Goal: Task Accomplishment & Management: Manage account settings

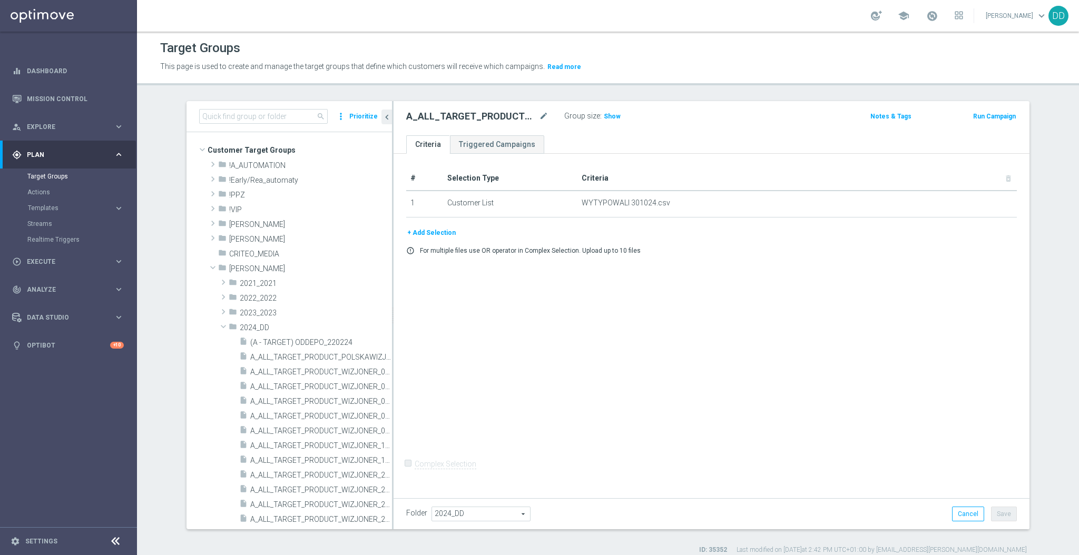
drag, startPoint x: 408, startPoint y: 231, endPoint x: 695, endPoint y: 239, distance: 286.3
click at [408, 231] on button "+ Add Selection" at bounding box center [431, 233] width 51 height 12
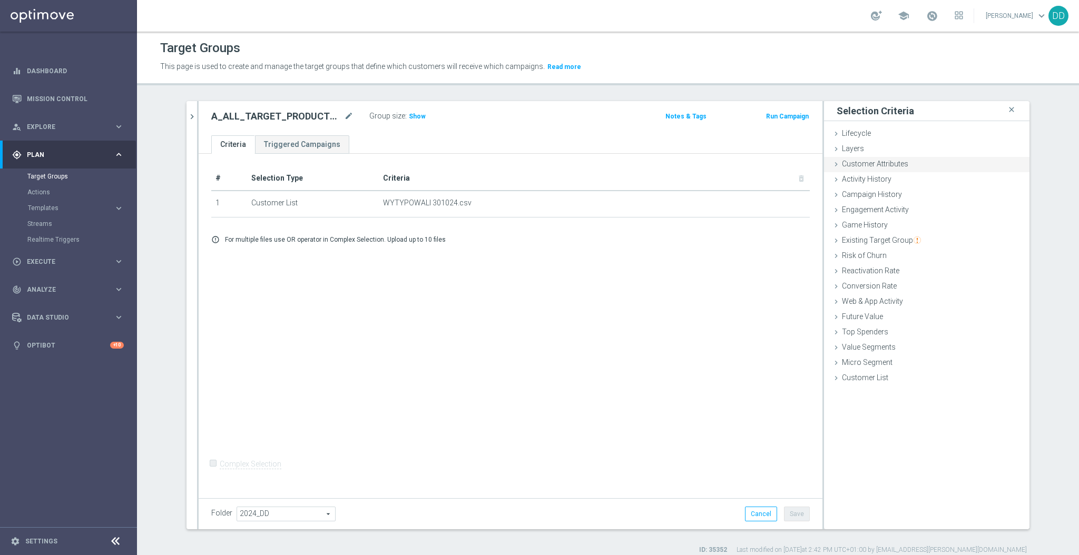
click at [862, 163] on span "Customer Attributes" at bounding box center [875, 164] width 66 height 8
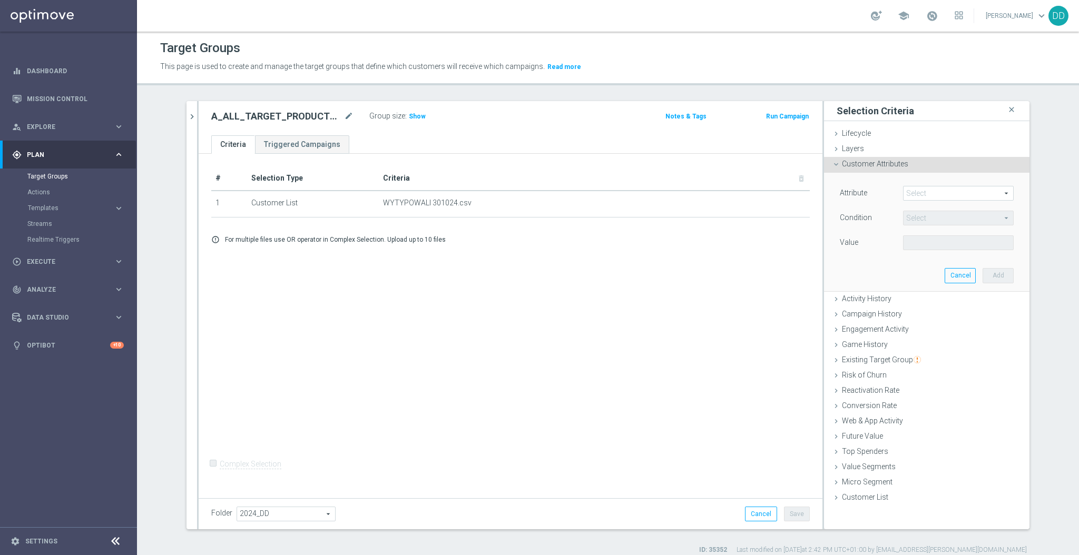
click at [948, 194] on span at bounding box center [959, 194] width 110 height 14
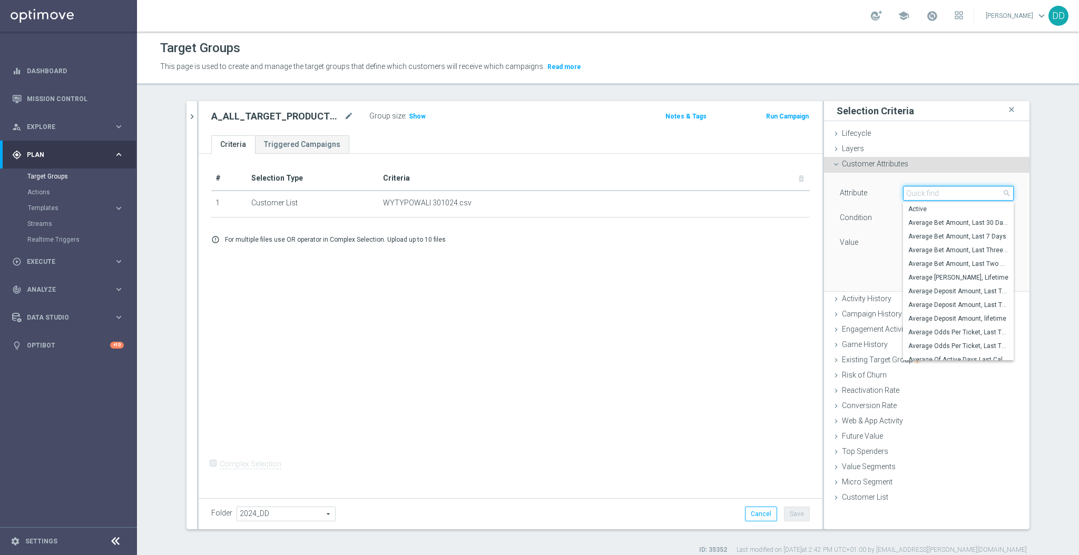
click at [948, 193] on input "search" at bounding box center [958, 193] width 111 height 15
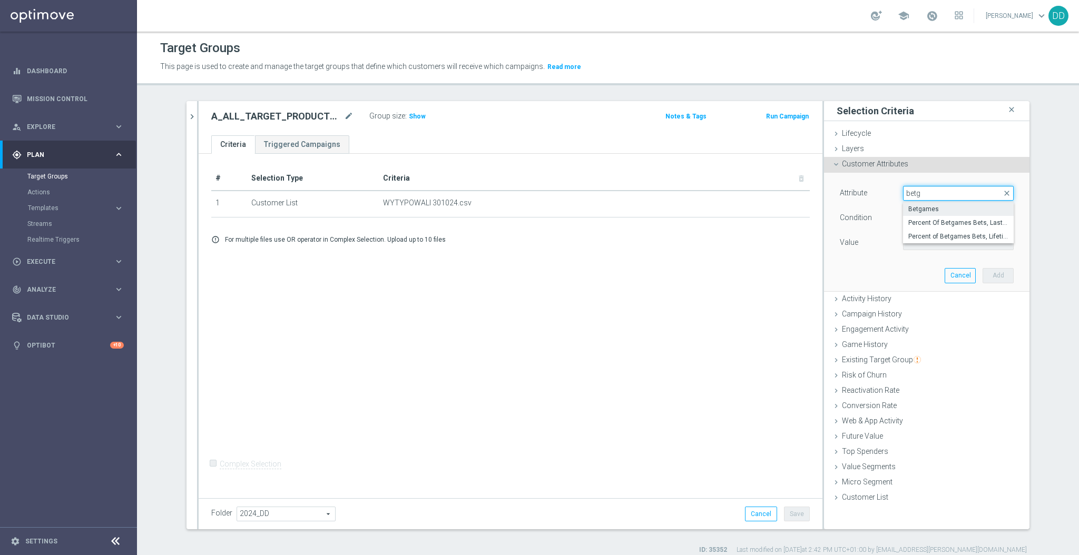
type input "betg"
click at [951, 208] on span "Betgames" at bounding box center [959, 209] width 100 height 8
type input "Betgames"
type input "="
click at [929, 219] on span "=" at bounding box center [959, 218] width 110 height 14
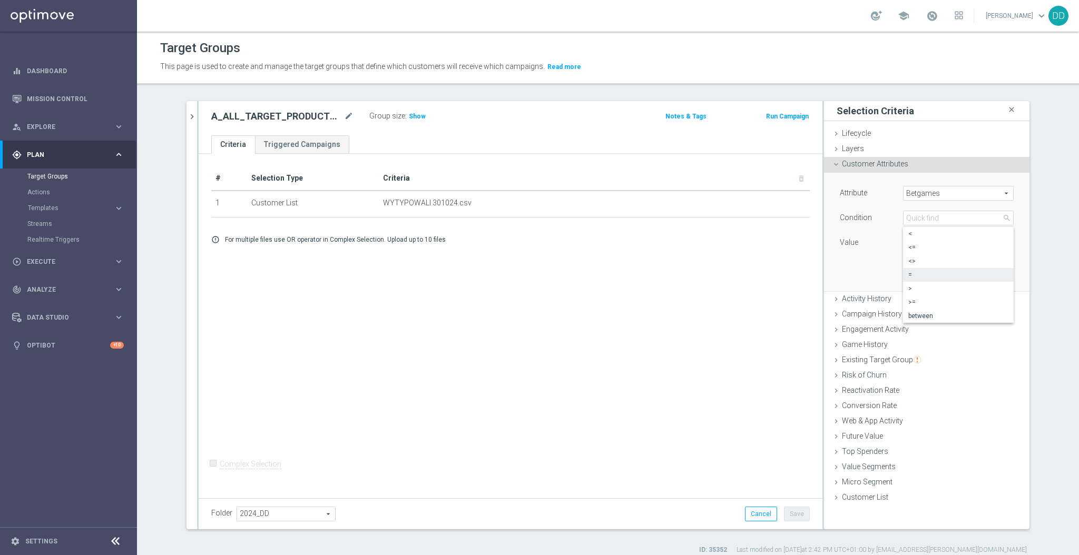
click at [865, 279] on div "Attribute Betgames Betgames arrow_drop_down search Condition = = arrow_drop_dow…" at bounding box center [927, 232] width 190 height 118
click at [915, 246] on input "number" at bounding box center [926, 243] width 47 height 15
drag, startPoint x: 859, startPoint y: 242, endPoint x: 826, endPoint y: 243, distance: 32.7
click at [832, 243] on div "Value" at bounding box center [863, 244] width 63 height 17
click at [852, 245] on label "Value" at bounding box center [849, 242] width 18 height 9
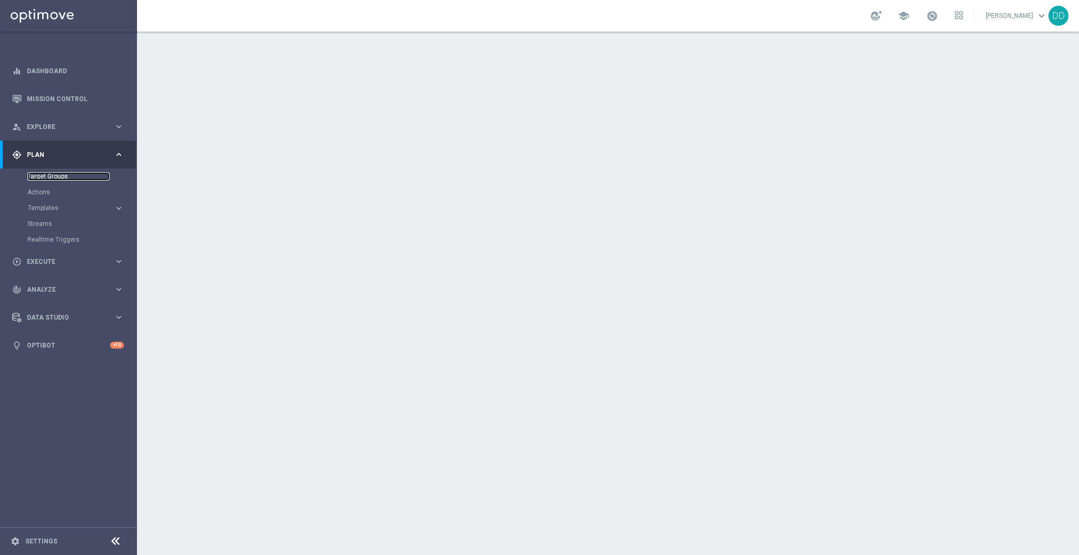
click at [40, 178] on link "Target Groups" at bounding box center [68, 176] width 82 height 8
click at [36, 194] on link "Actions" at bounding box center [68, 192] width 82 height 8
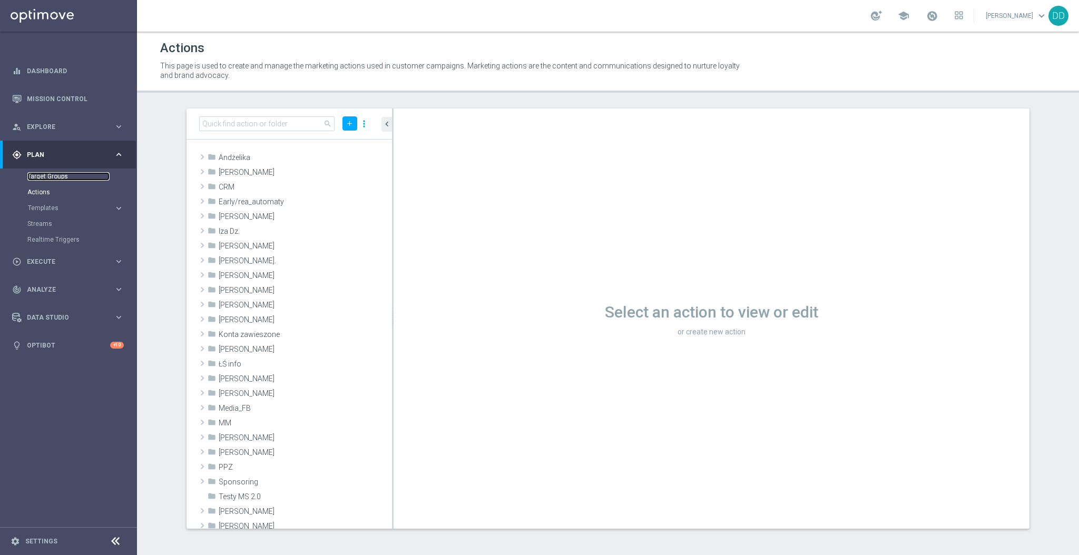
click at [53, 177] on link "Target Groups" at bounding box center [68, 176] width 82 height 8
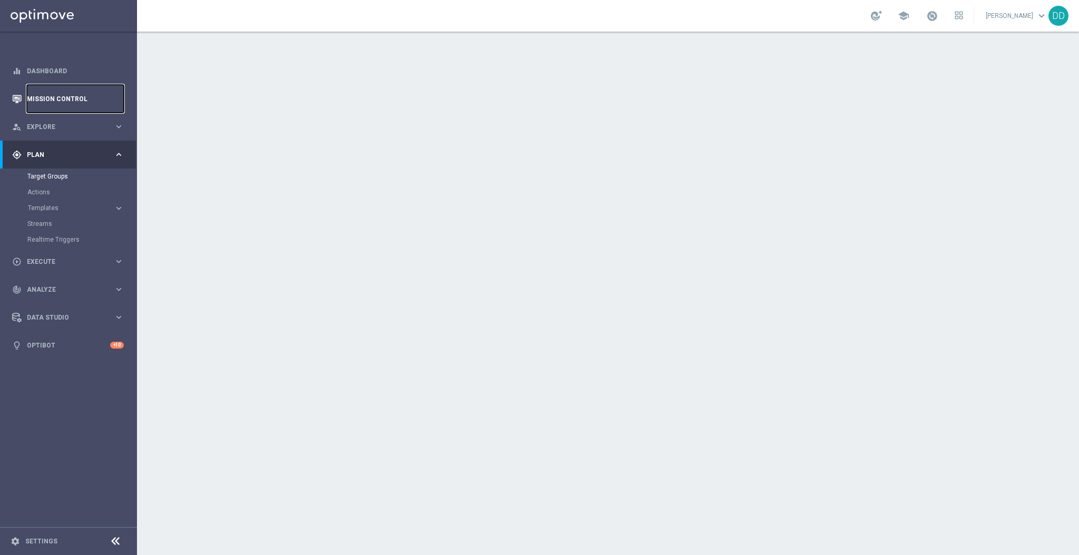
click at [51, 98] on link "Mission Control" at bounding box center [75, 99] width 97 height 28
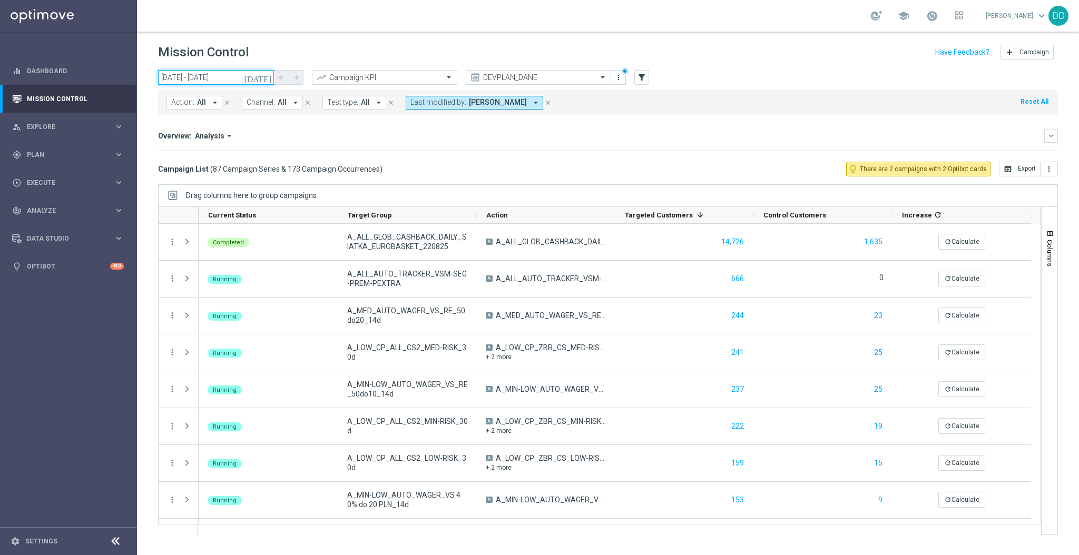
click at [246, 78] on input "[DATE] - [DATE]" at bounding box center [216, 77] width 116 height 15
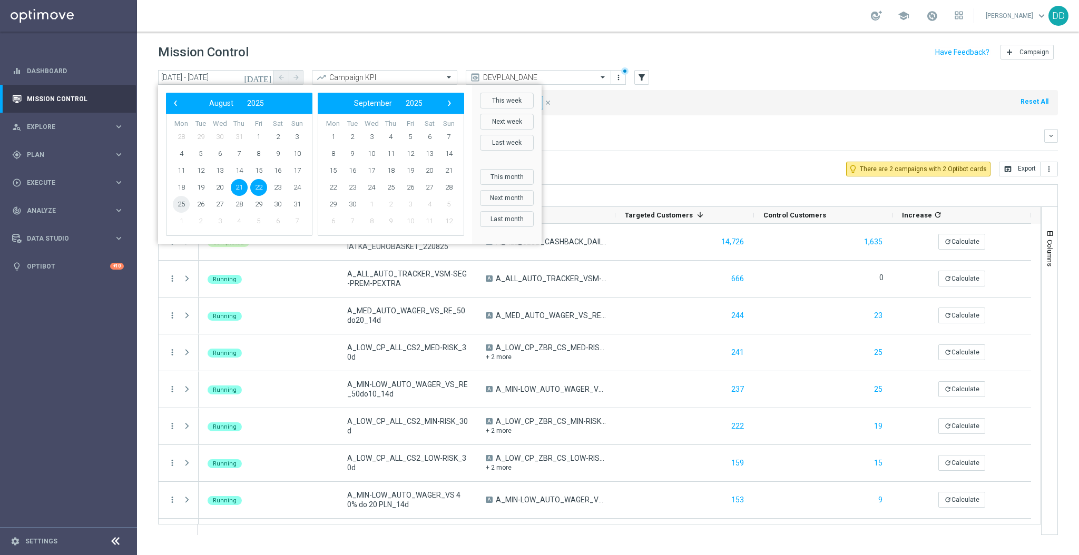
click at [181, 207] on span "25" at bounding box center [181, 204] width 17 height 17
type input "[DATE] - [DATE]"
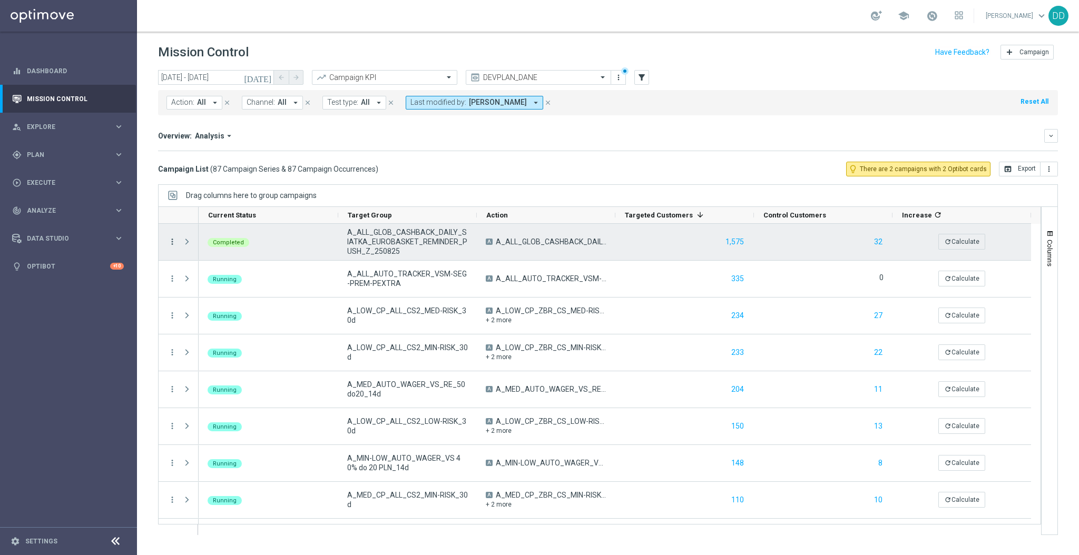
click at [174, 241] on icon "more_vert" at bounding box center [172, 241] width 9 height 9
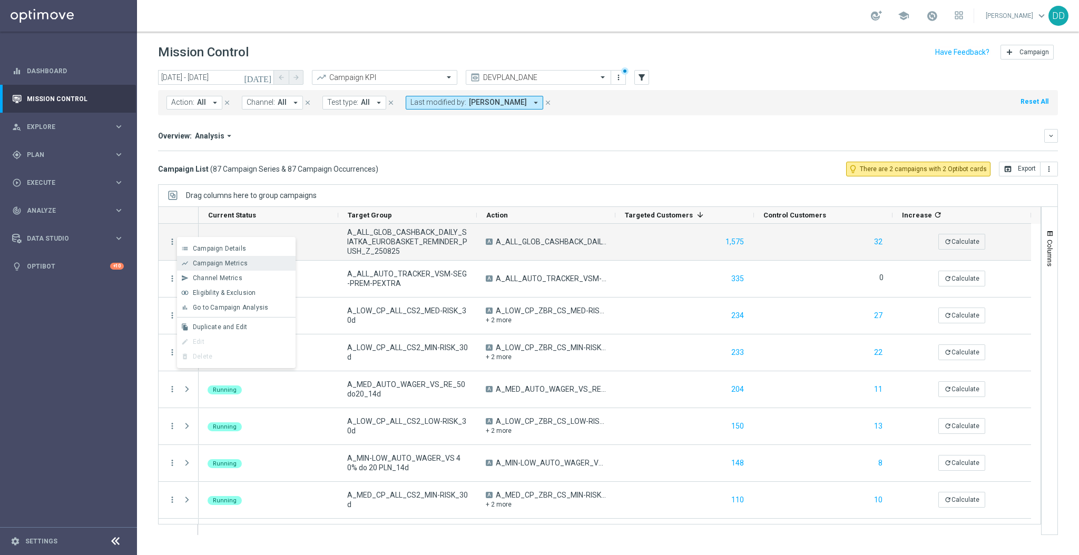
click at [206, 260] on div "show_chart Campaign Metrics" at bounding box center [236, 263] width 119 height 15
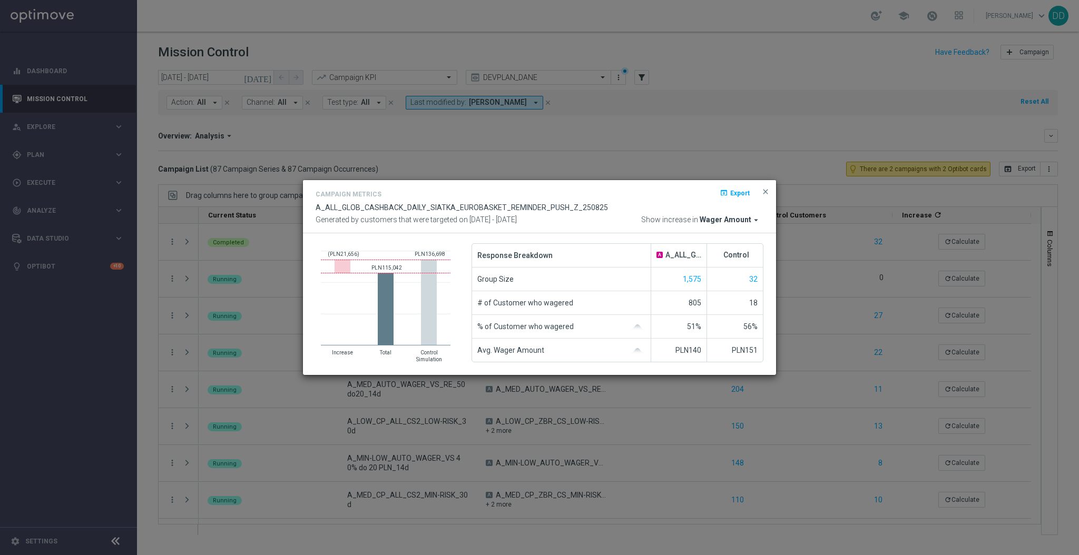
click at [766, 198] on button "close" at bounding box center [766, 192] width 11 height 13
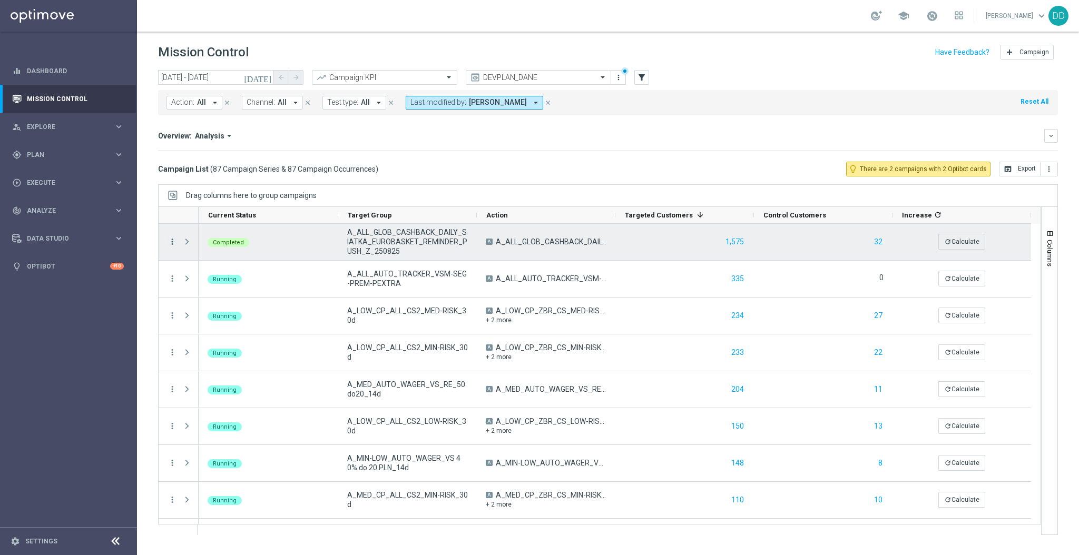
click at [173, 242] on icon "more_vert" at bounding box center [172, 241] width 9 height 9
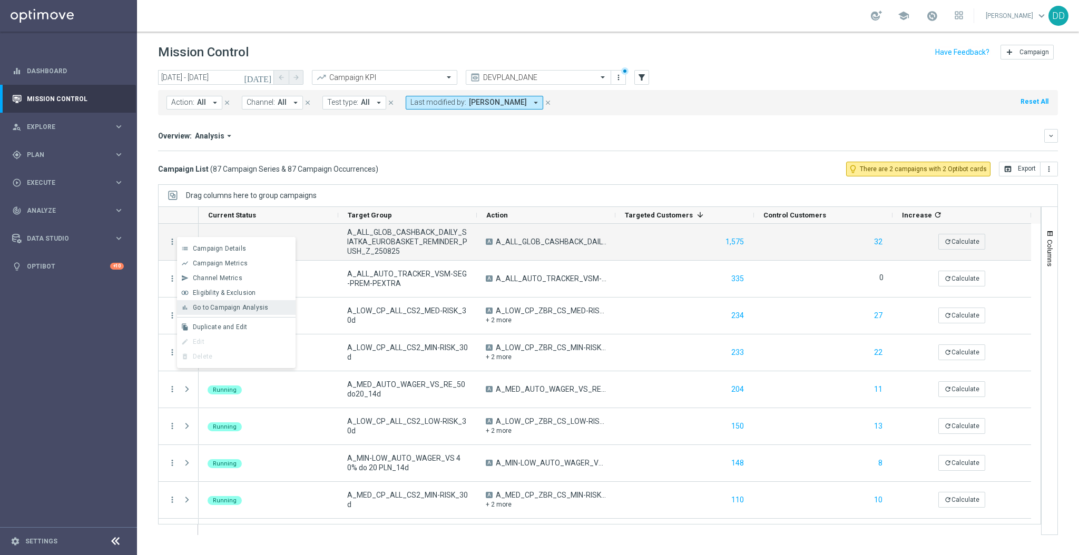
click at [206, 306] on span "Go to Campaign Analysis" at bounding box center [230, 307] width 75 height 7
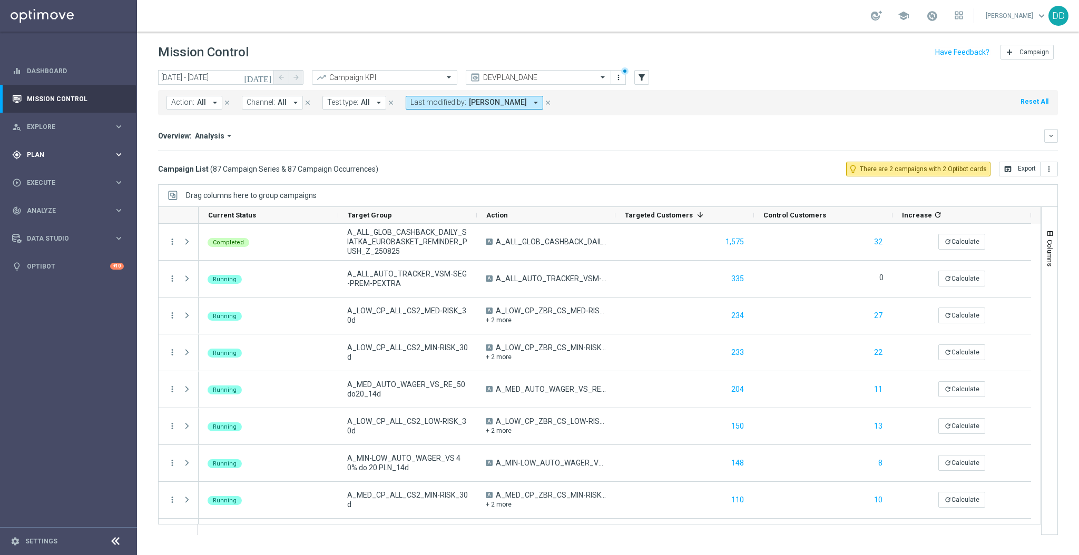
click at [71, 155] on span "Plan" at bounding box center [70, 155] width 87 height 6
click at [60, 173] on link "Target Groups" at bounding box center [68, 176] width 82 height 8
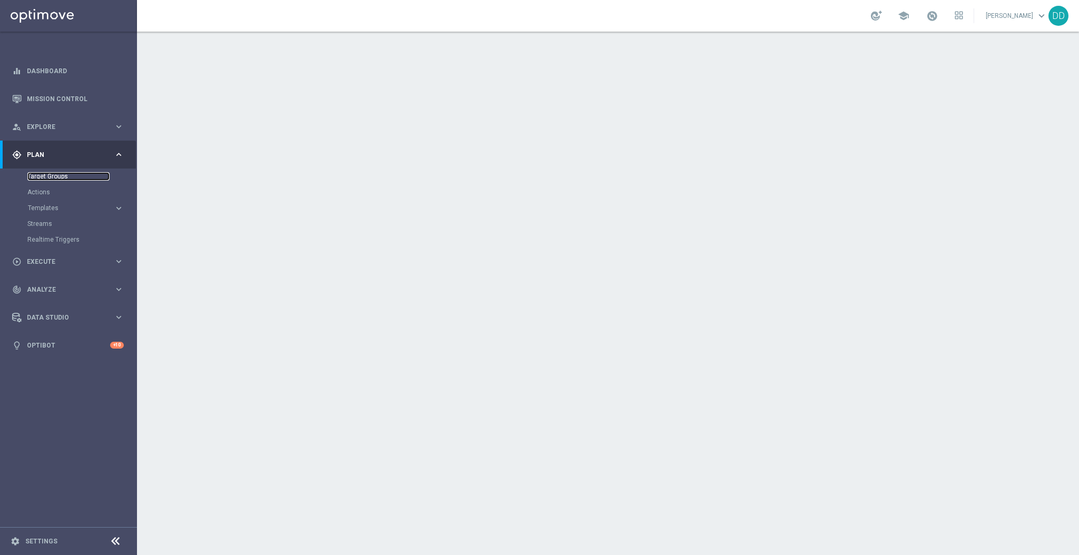
click at [41, 176] on link "Target Groups" at bounding box center [68, 176] width 82 height 8
click at [48, 190] on link "Actions" at bounding box center [68, 192] width 82 height 8
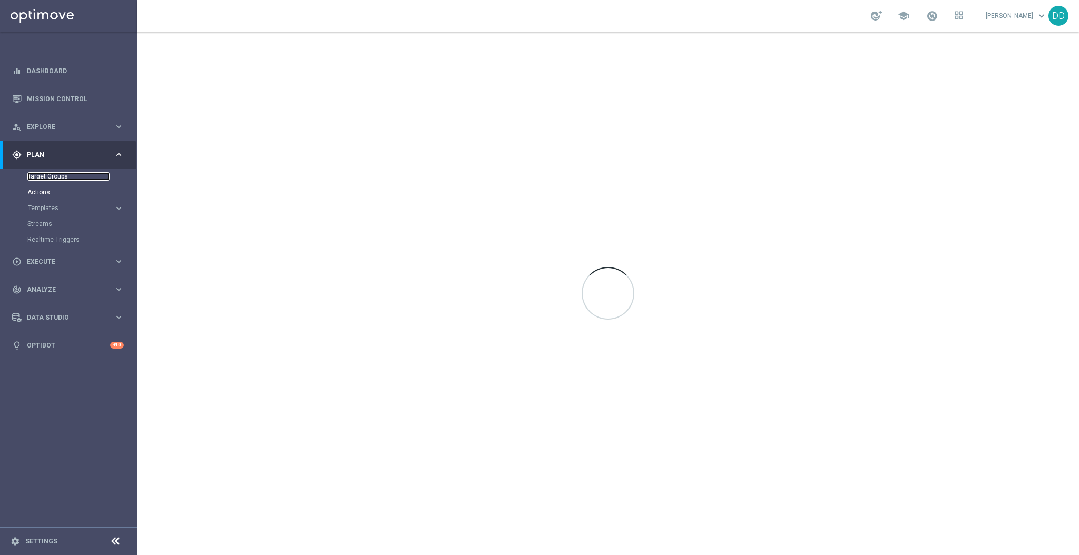
click at [53, 176] on link "Target Groups" at bounding box center [68, 176] width 82 height 8
click at [52, 175] on link "Target Groups" at bounding box center [68, 176] width 82 height 8
click at [41, 177] on link "Target Groups" at bounding box center [68, 176] width 82 height 8
click at [66, 176] on link "Target Groups" at bounding box center [68, 176] width 82 height 8
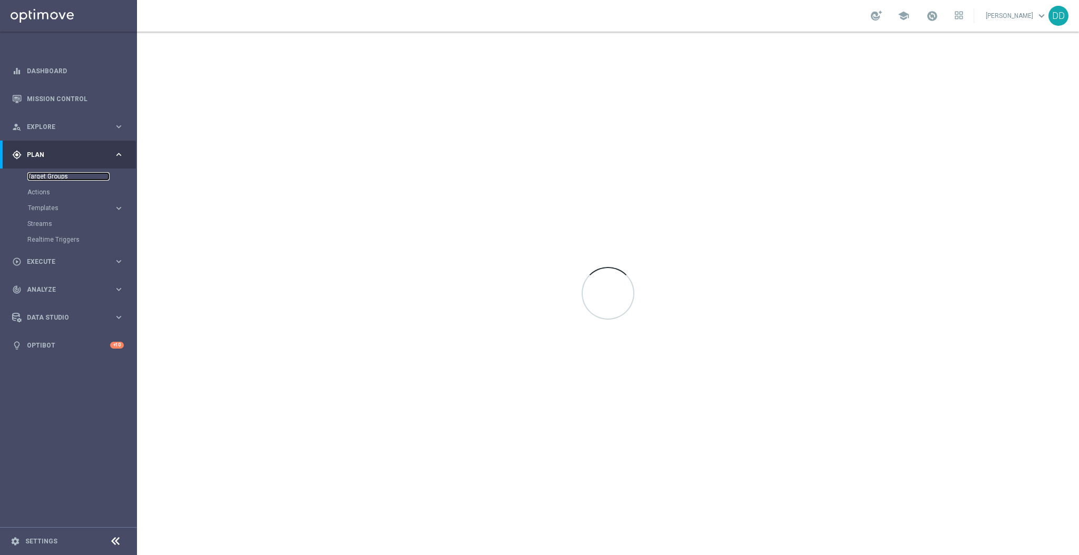
click at [53, 176] on link "Target Groups" at bounding box center [68, 176] width 82 height 8
click at [53, 174] on link "Target Groups" at bounding box center [68, 176] width 82 height 8
click at [53, 173] on link "Target Groups" at bounding box center [68, 176] width 82 height 8
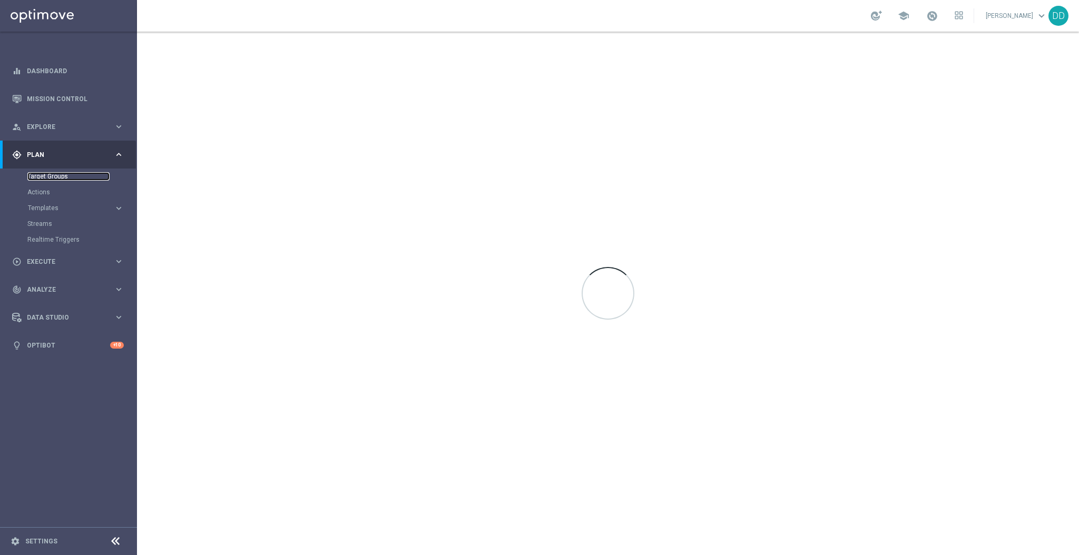
click at [53, 173] on link "Target Groups" at bounding box center [68, 176] width 82 height 8
click at [51, 180] on link "Target Groups" at bounding box center [68, 176] width 82 height 8
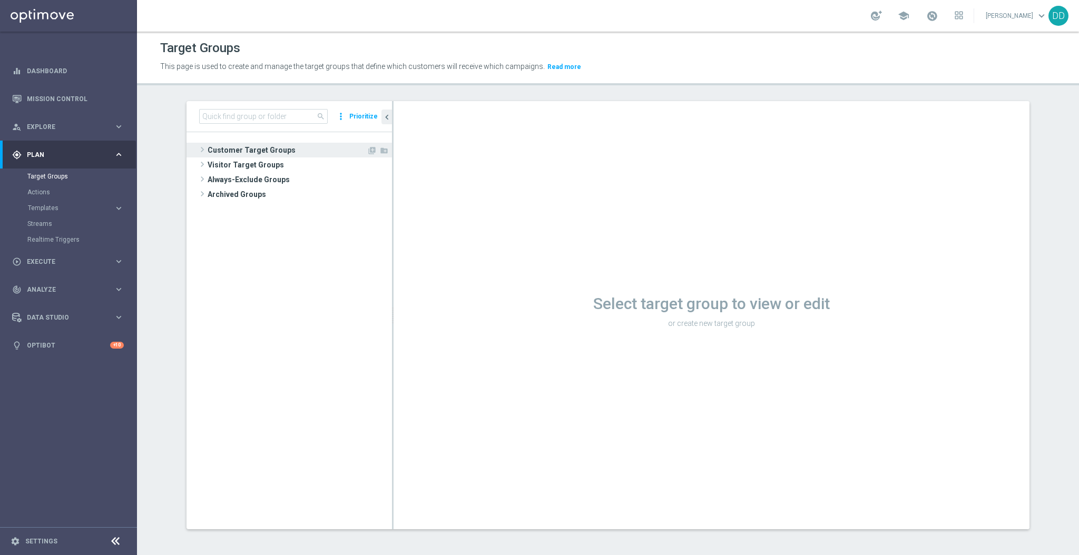
click at [268, 150] on span "Customer Target Groups" at bounding box center [287, 150] width 159 height 15
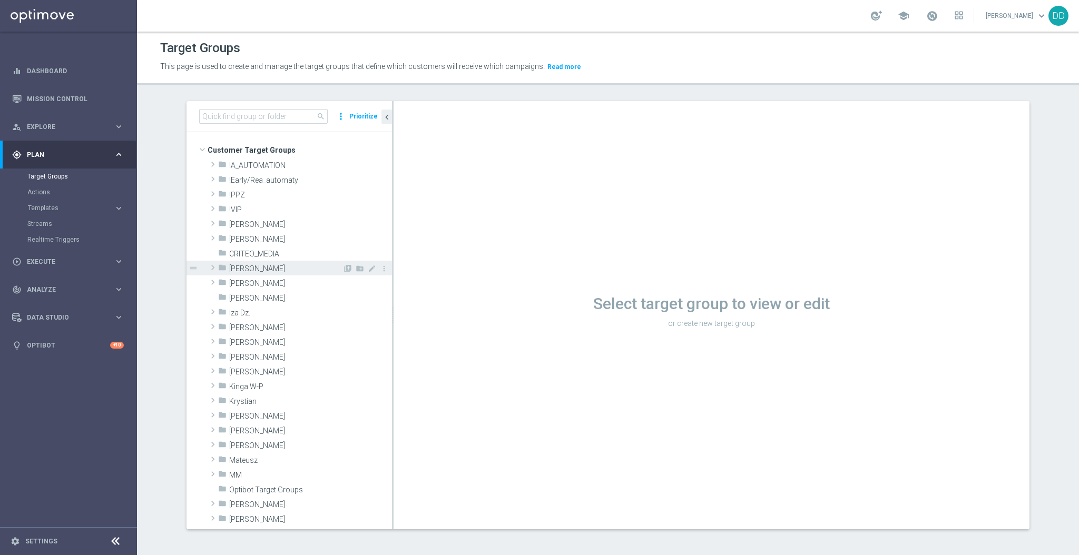
click at [259, 270] on span "[PERSON_NAME]" at bounding box center [285, 269] width 113 height 9
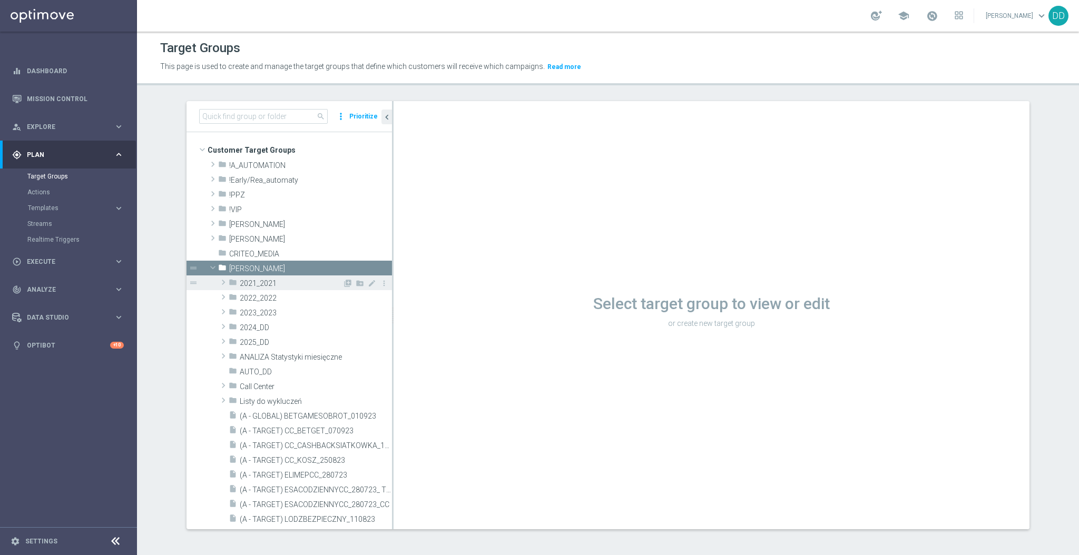
drag, startPoint x: 255, startPoint y: 281, endPoint x: 288, endPoint y: 284, distance: 33.4
click at [254, 279] on span "2021_2021" at bounding box center [291, 283] width 103 height 9
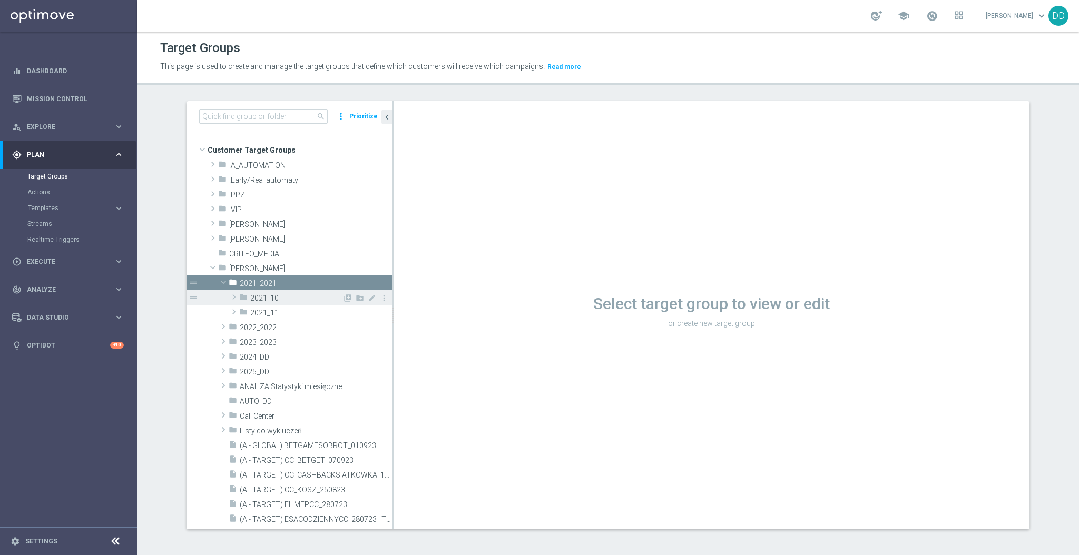
click at [280, 297] on span "2021_10" at bounding box center [296, 298] width 92 height 9
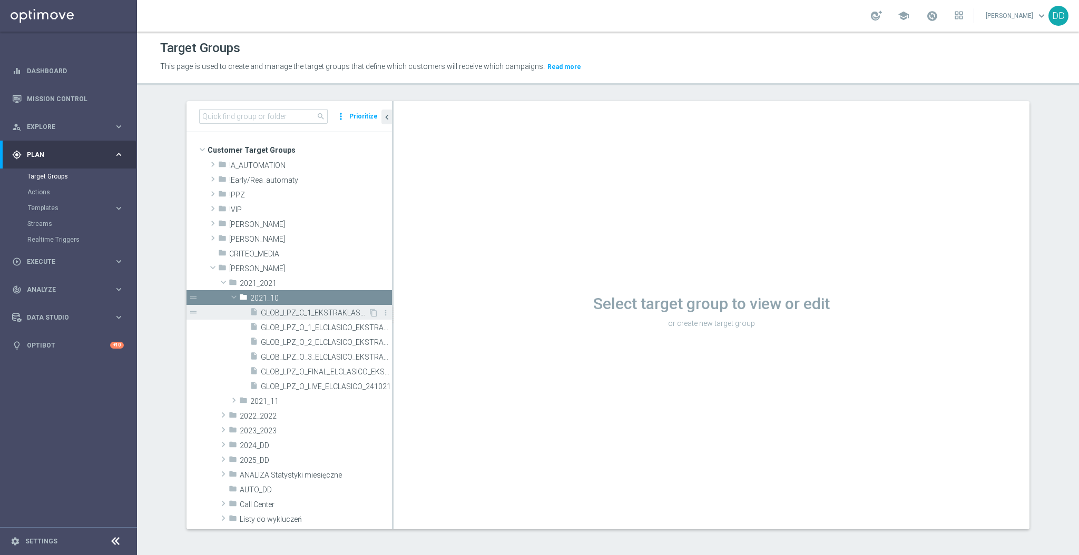
click at [280, 305] on div "insert_drive_file GLOB_LPZ_C_1_EKSTRAKLASA_121021" at bounding box center [309, 312] width 119 height 15
click at [304, 310] on span "GLOB_LPZ_C_1_EKSTRAKLASA_121021" at bounding box center [315, 313] width 108 height 9
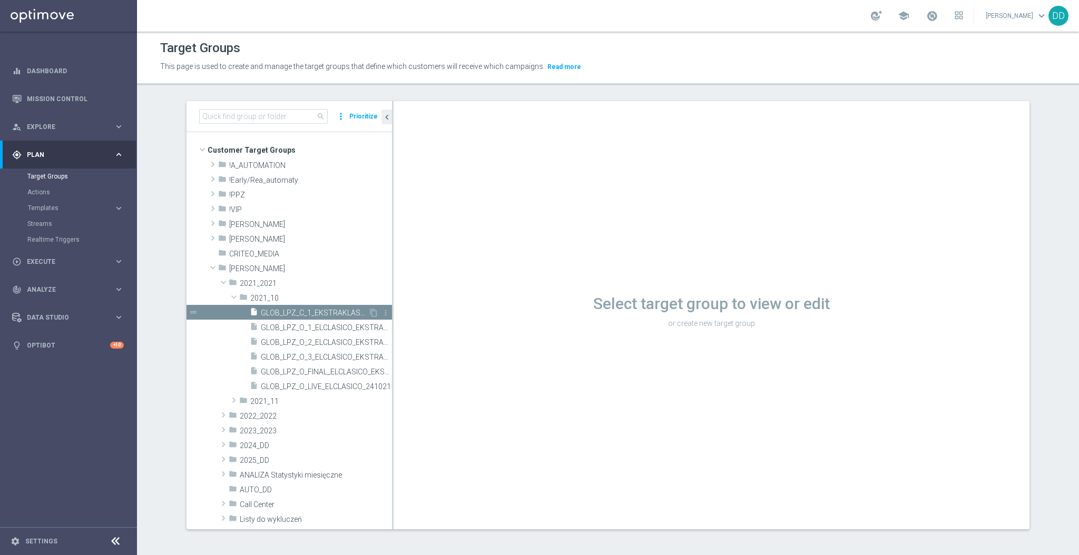
click at [290, 314] on span "GLOB_LPZ_C_1_EKSTRAKLASA_121021" at bounding box center [315, 313] width 108 height 9
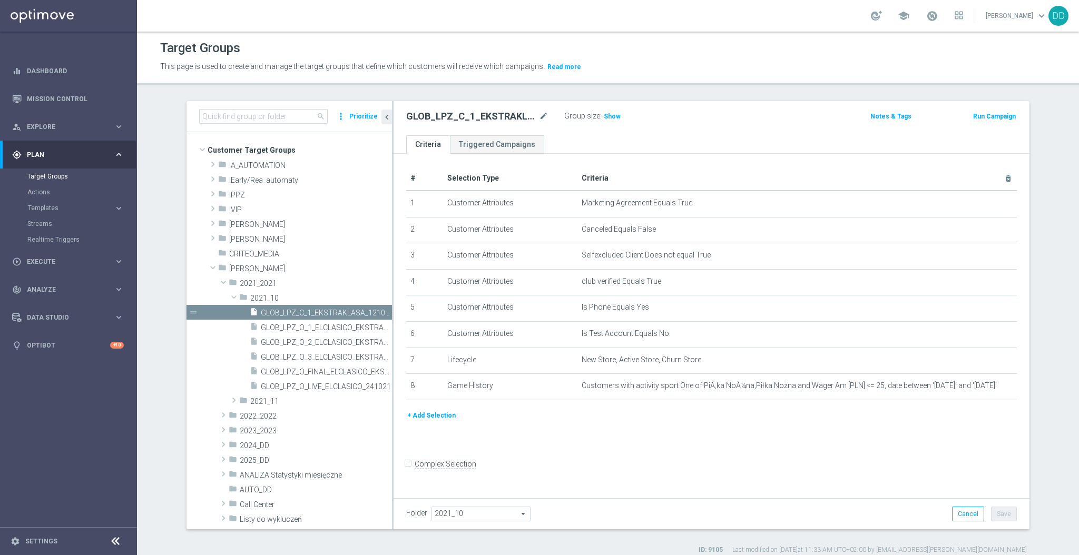
click at [438, 413] on button "+ Add Selection" at bounding box center [431, 416] width 51 height 12
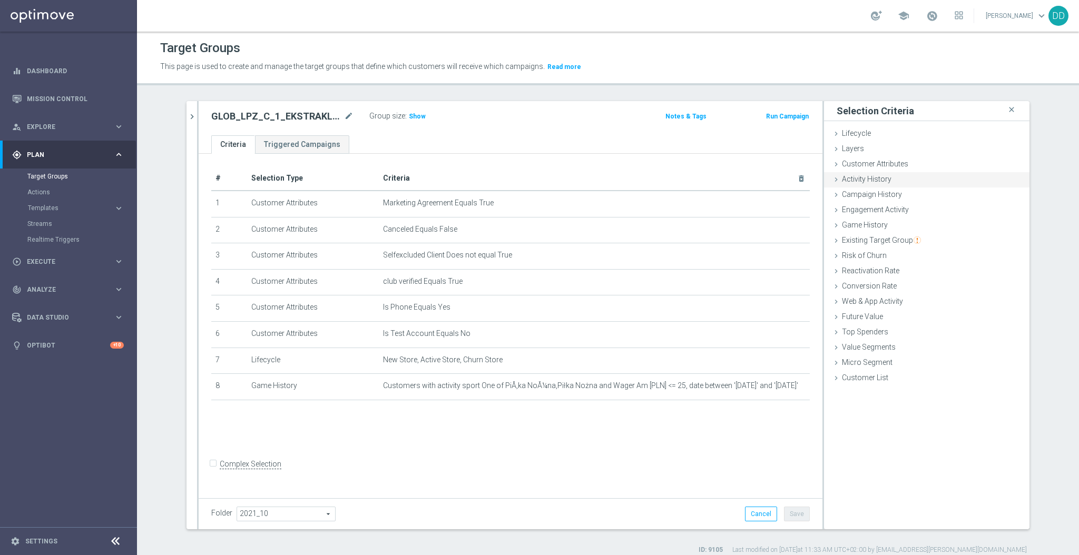
click at [867, 181] on span "Activity History" at bounding box center [867, 179] width 50 height 8
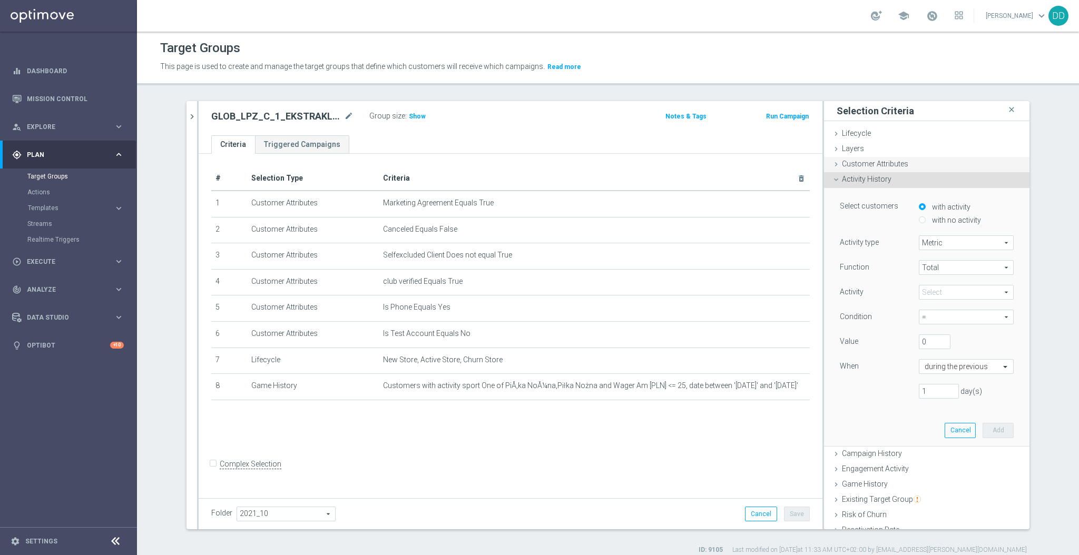
click at [846, 166] on span "Customer Attributes" at bounding box center [875, 164] width 66 height 8
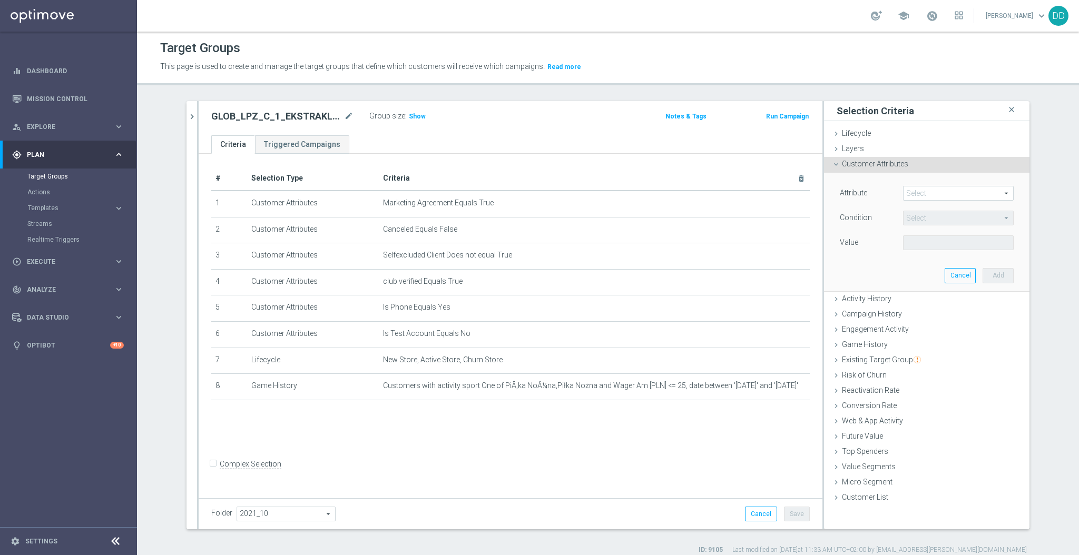
click at [932, 191] on span at bounding box center [959, 194] width 110 height 14
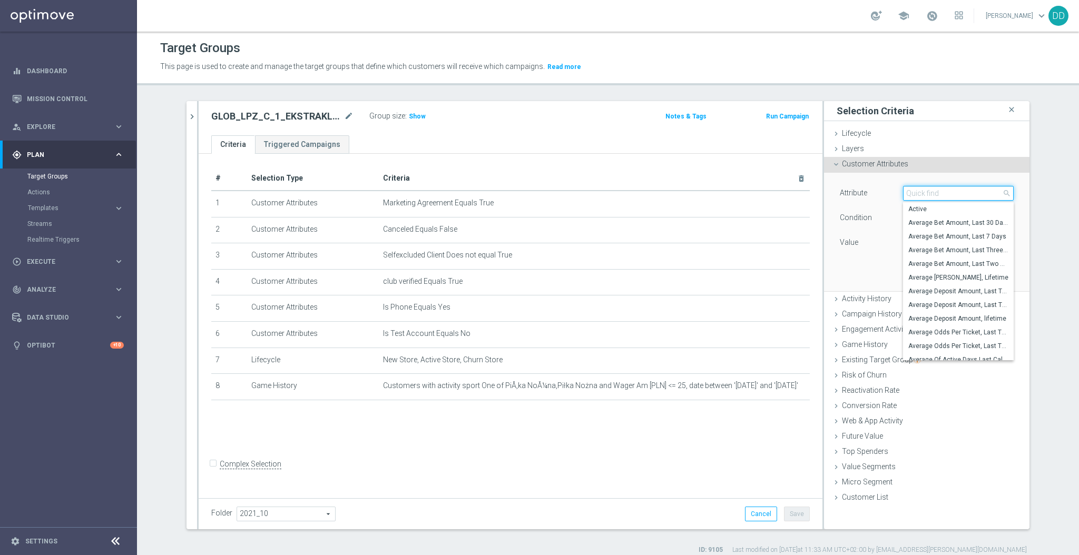
click at [932, 191] on input "search" at bounding box center [958, 193] width 111 height 15
type input "v"
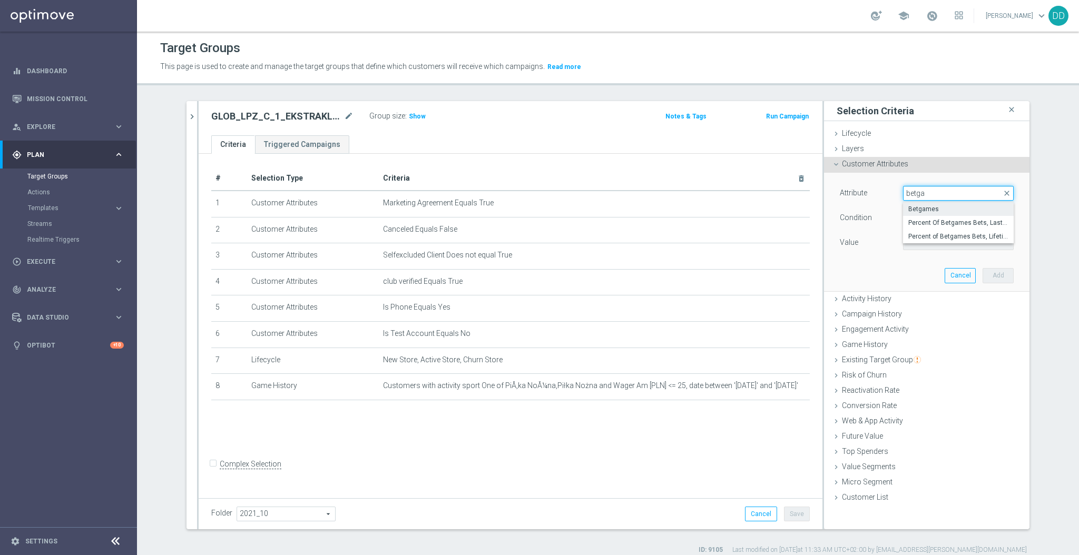
type input "betga"
click at [937, 209] on span "Betgames" at bounding box center [959, 209] width 100 height 8
type input "Betgames"
type input "="
click at [937, 223] on span "=" at bounding box center [959, 218] width 110 height 14
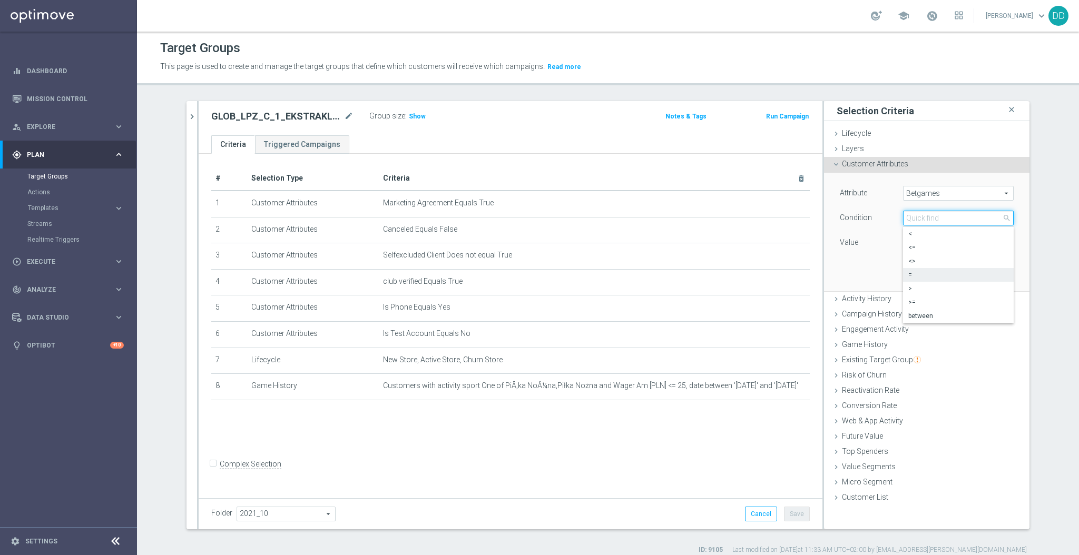
click at [932, 220] on input "search" at bounding box center [958, 218] width 111 height 15
click at [865, 266] on div "Attribute Betgames Betgames arrow_drop_down search Condition = = arrow_drop_dow…" at bounding box center [927, 232] width 190 height 118
click at [188, 116] on icon "chevron_right" at bounding box center [192, 117] width 10 height 10
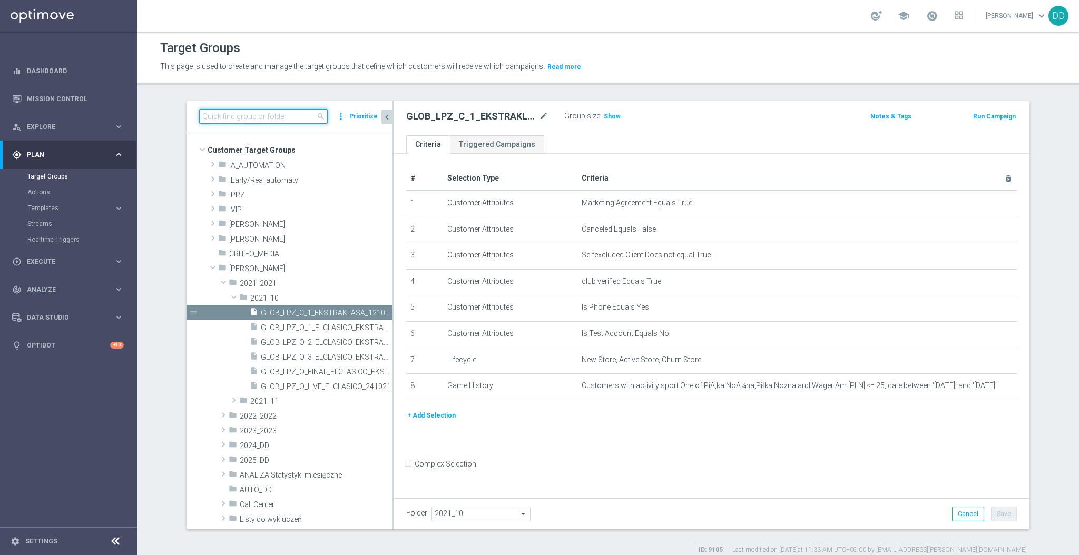
click at [237, 115] on input at bounding box center [263, 116] width 129 height 15
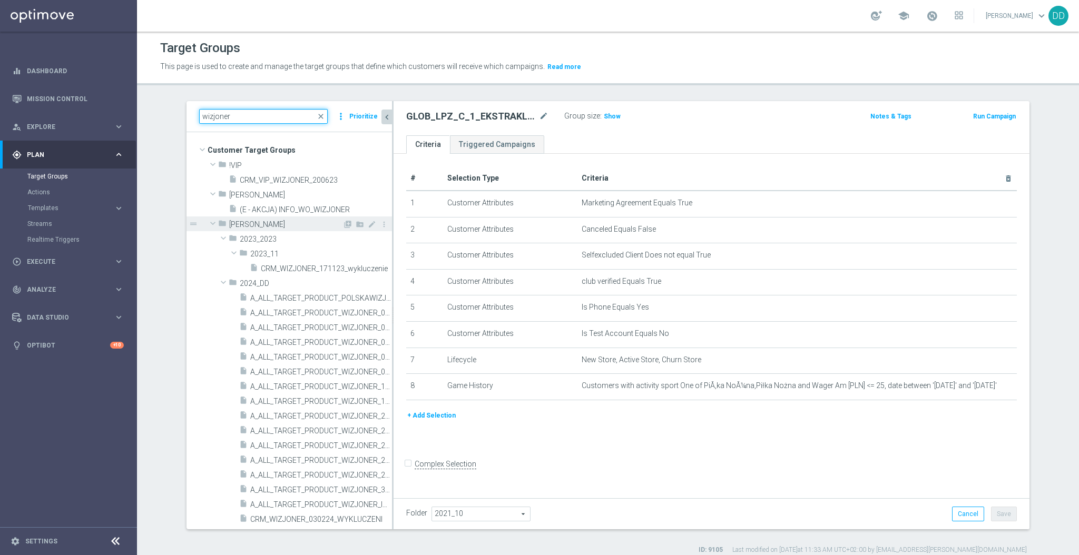
type input "wizjoner"
click at [208, 223] on span at bounding box center [213, 223] width 13 height 11
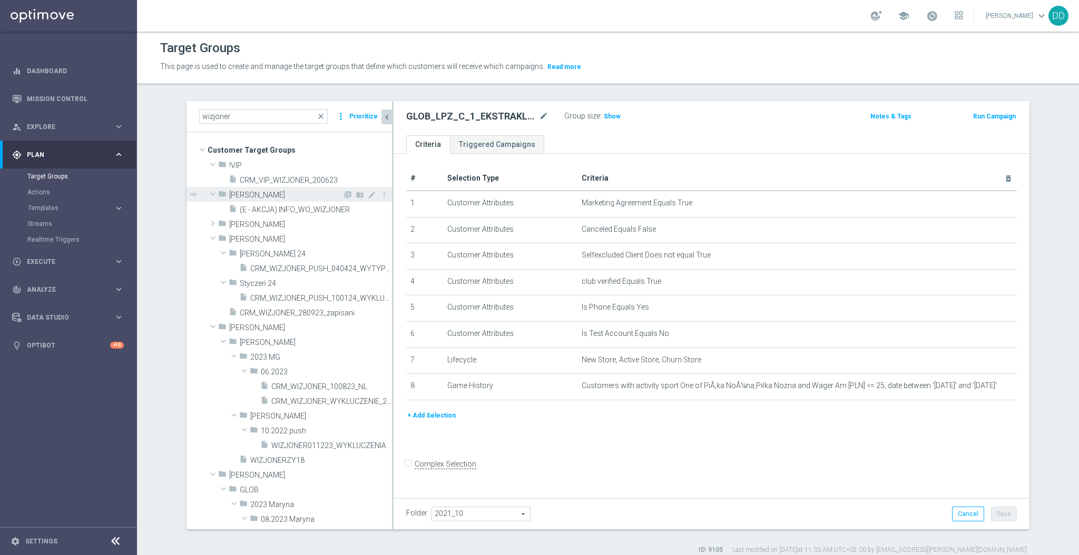
click at [207, 194] on span at bounding box center [213, 194] width 13 height 11
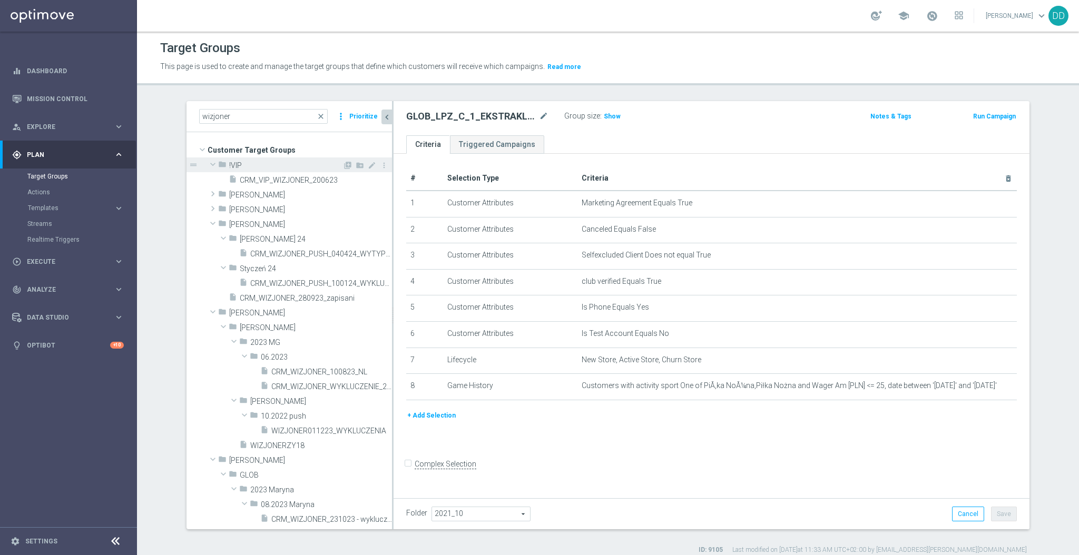
click at [207, 165] on span at bounding box center [213, 164] width 13 height 11
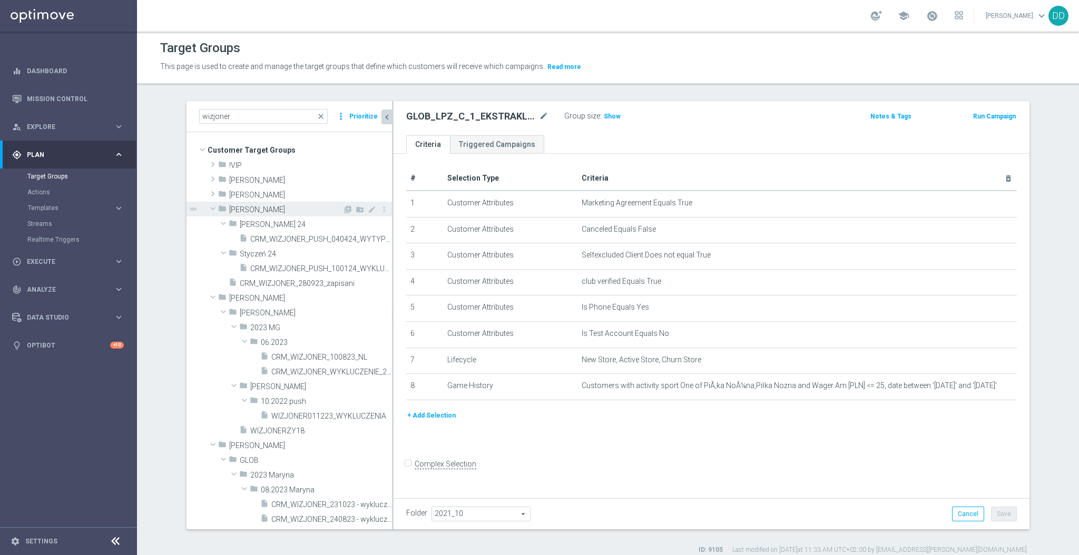
click at [208, 210] on span at bounding box center [213, 208] width 13 height 11
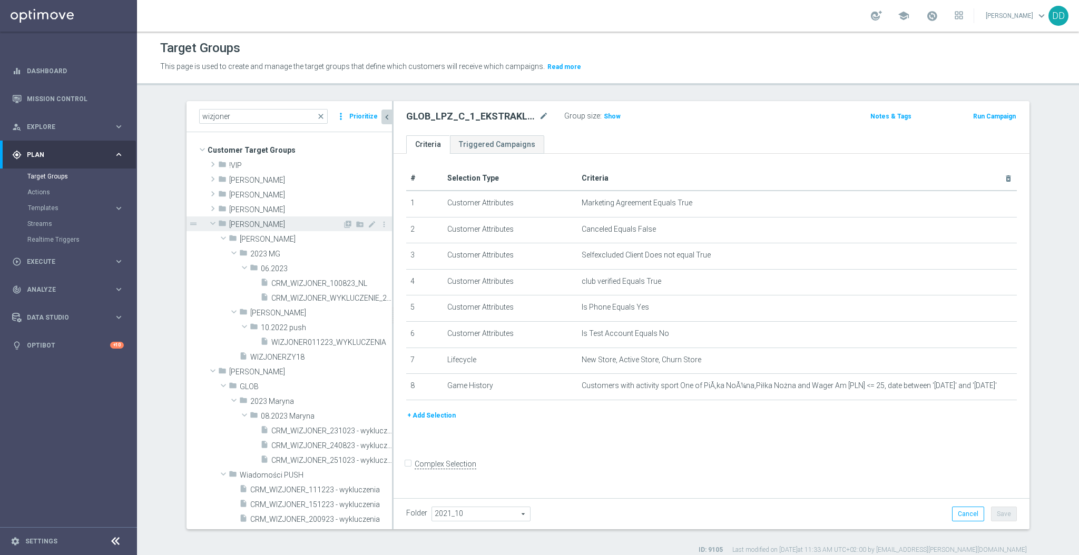
click at [209, 224] on span at bounding box center [213, 223] width 13 height 11
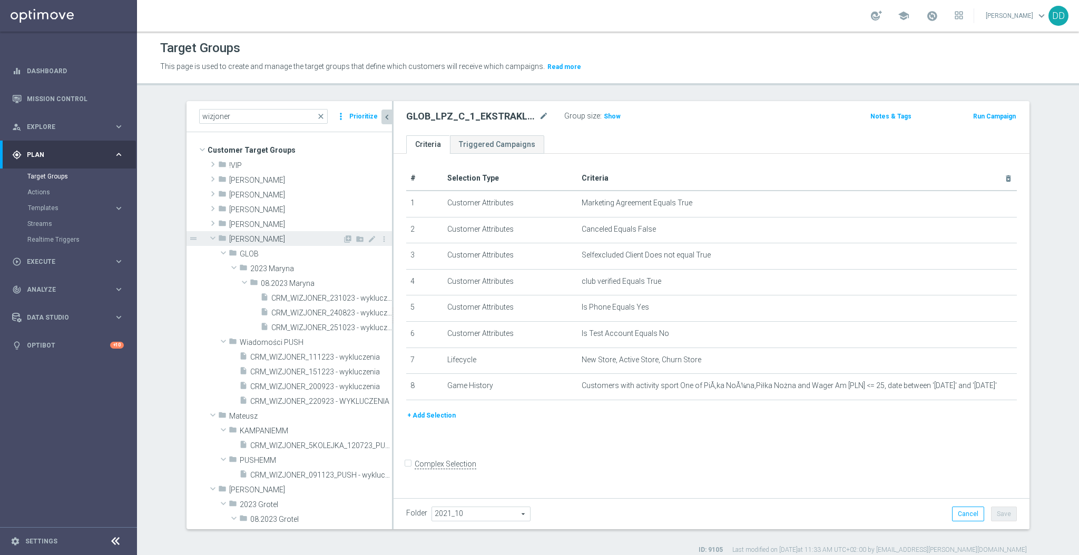
click at [207, 241] on span at bounding box center [213, 238] width 13 height 11
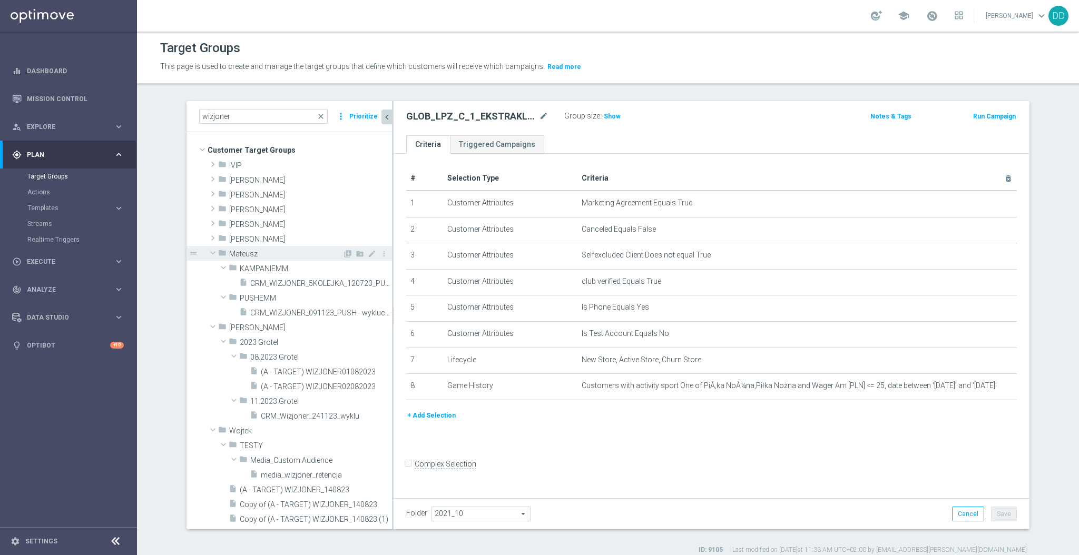
click at [207, 251] on span at bounding box center [213, 253] width 13 height 11
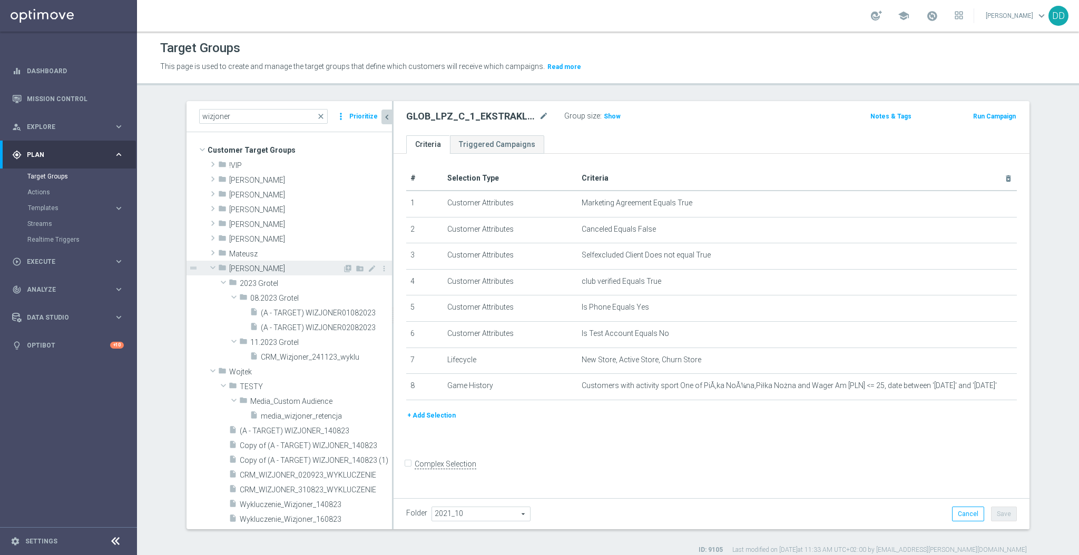
click at [207, 265] on span at bounding box center [213, 267] width 13 height 11
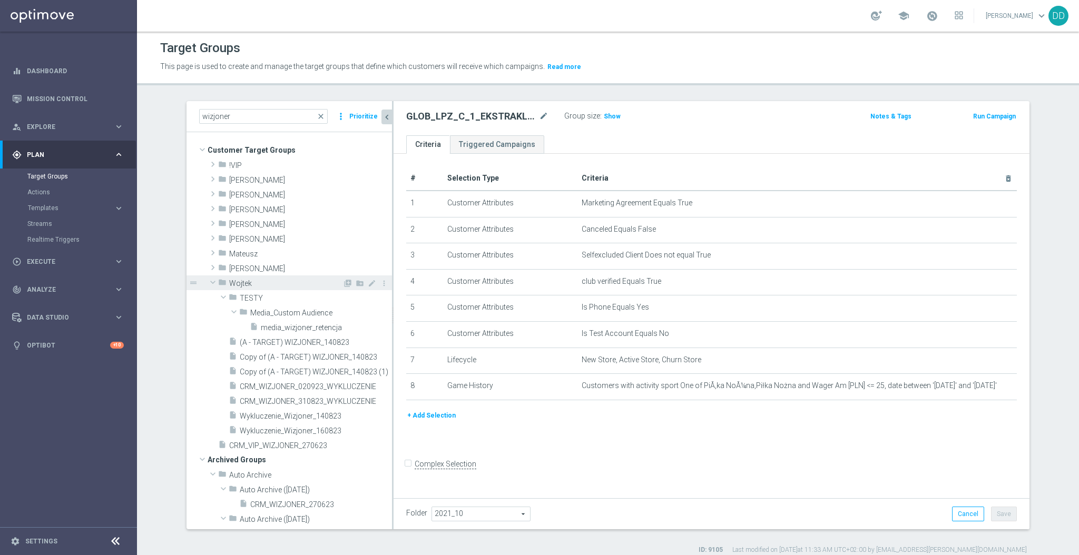
click at [208, 284] on span at bounding box center [213, 282] width 13 height 11
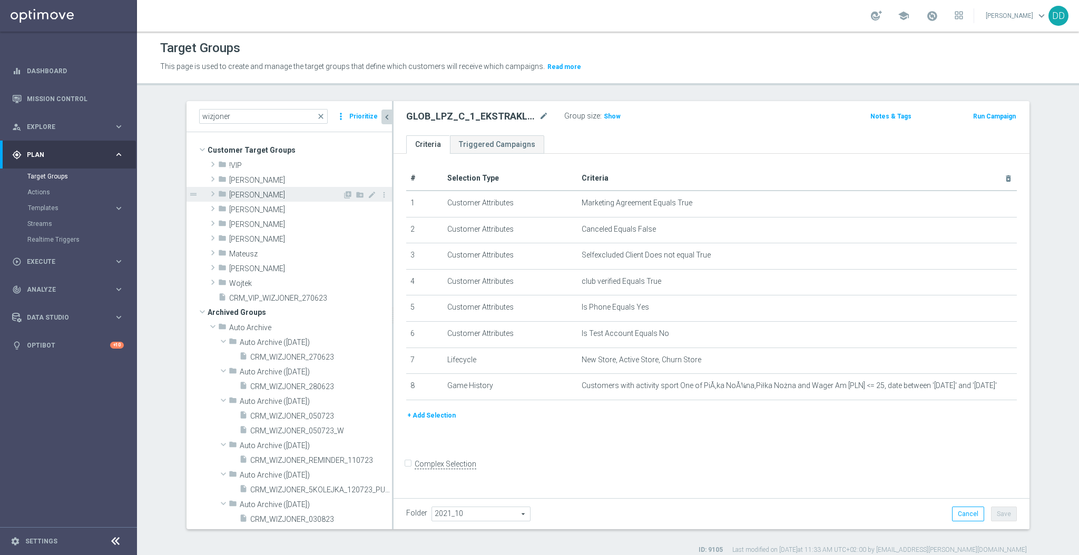
click at [208, 194] on span at bounding box center [213, 194] width 11 height 13
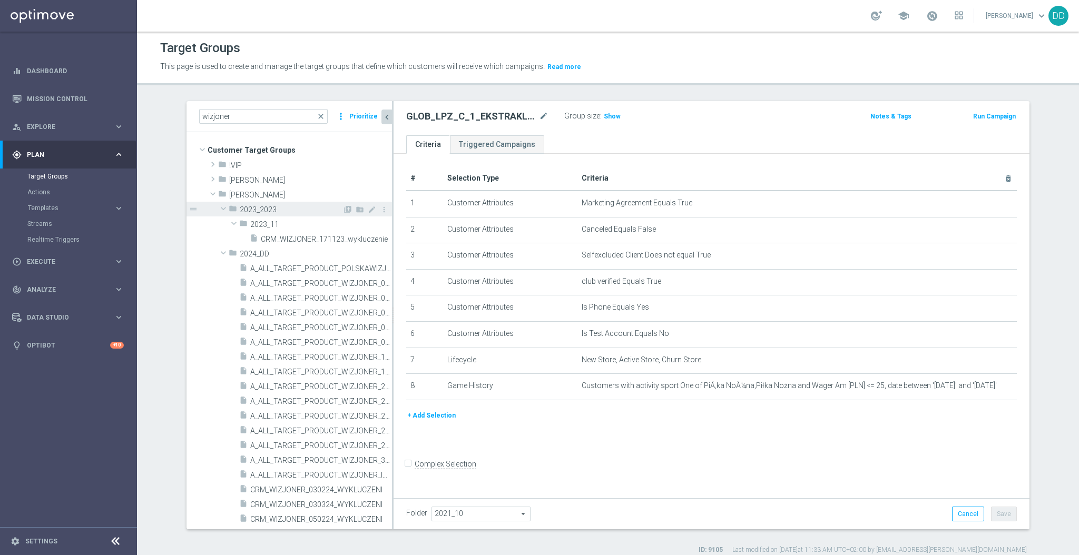
click at [220, 212] on span at bounding box center [223, 208] width 13 height 11
click at [219, 227] on span at bounding box center [223, 223] width 13 height 11
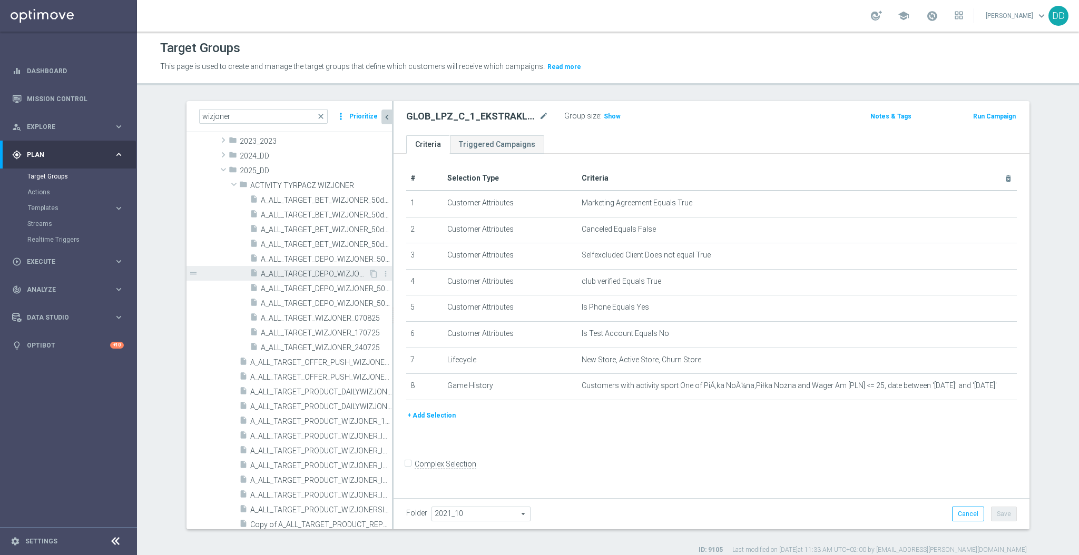
scroll to position [70, 0]
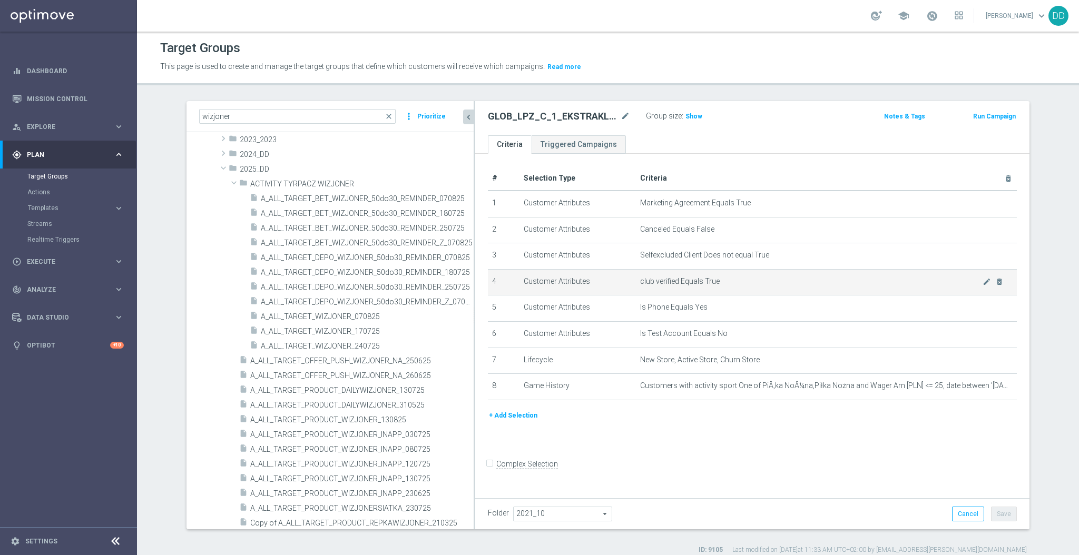
drag, startPoint x: 387, startPoint y: 261, endPoint x: 515, endPoint y: 269, distance: 128.8
click at [515, 269] on as-split "wizjoner close more_vert Prioritize Customer Target Groups library_add create_n…" at bounding box center [608, 315] width 843 height 428
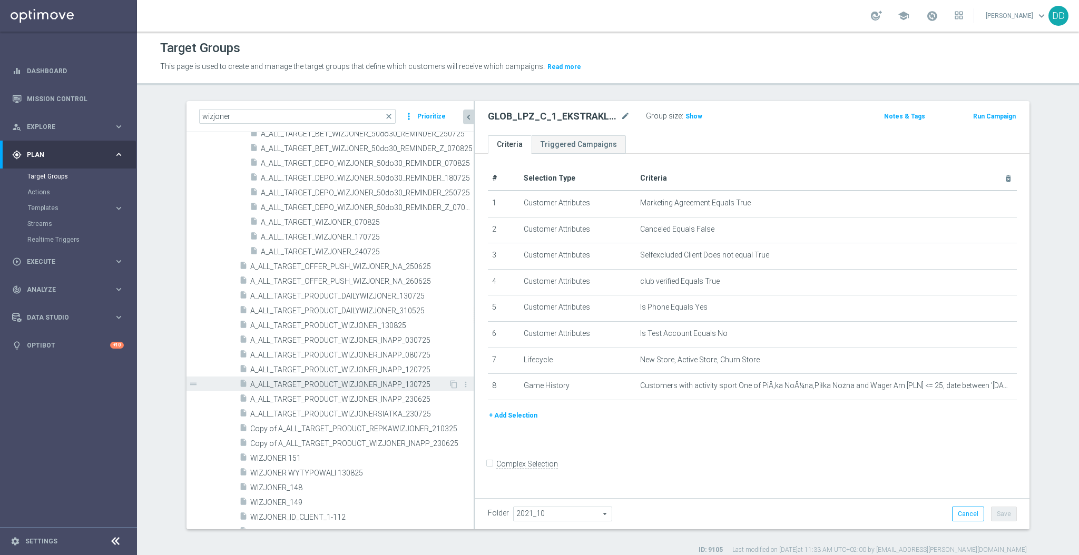
scroll to position [211, 0]
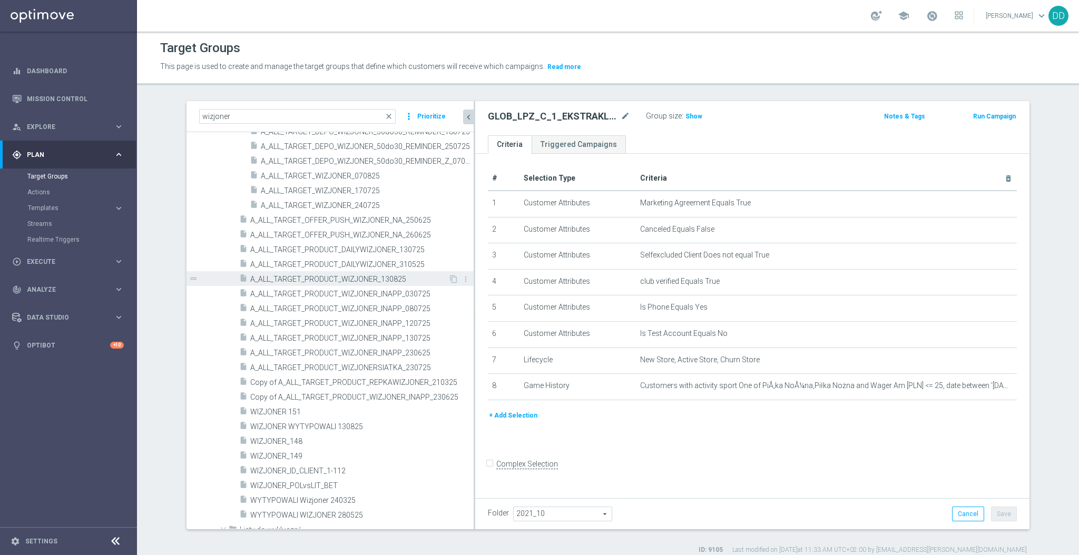
click at [316, 281] on span "A_ALL_TARGET_PRODUCT_WIZJONER_130825" at bounding box center [349, 279] width 198 height 9
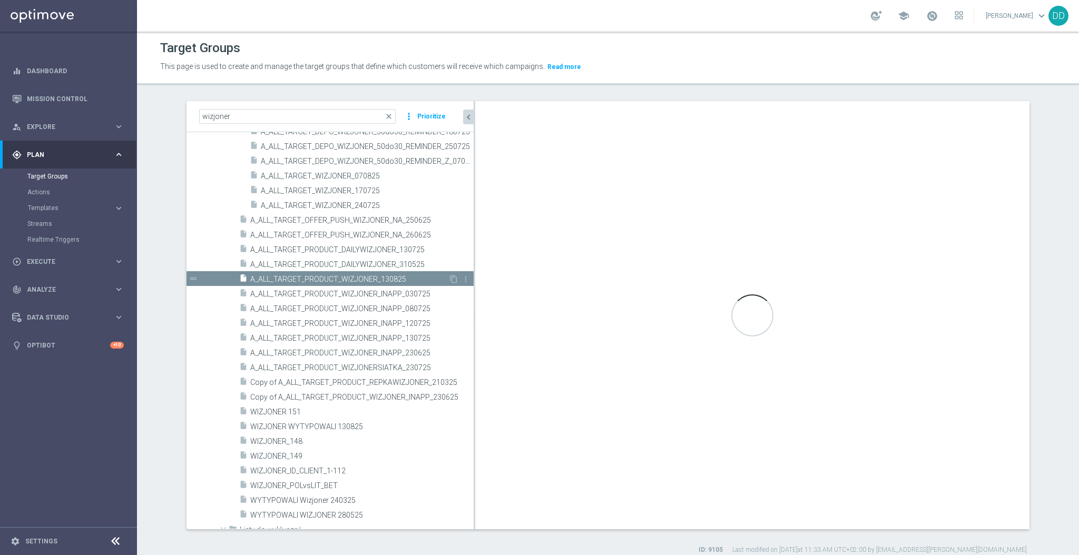
checkbox input "true"
type input "2025_DD"
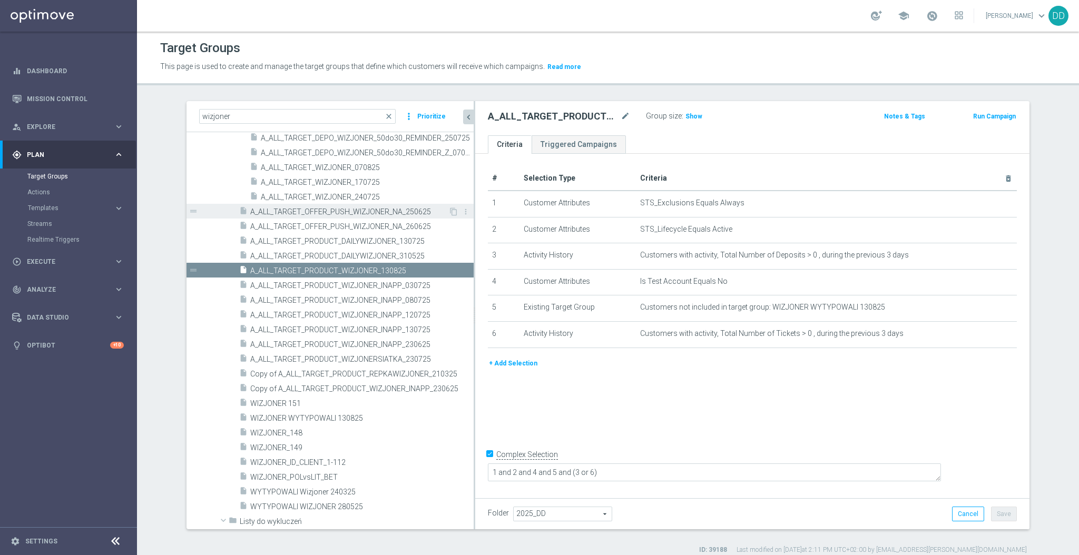
scroll to position [211, 0]
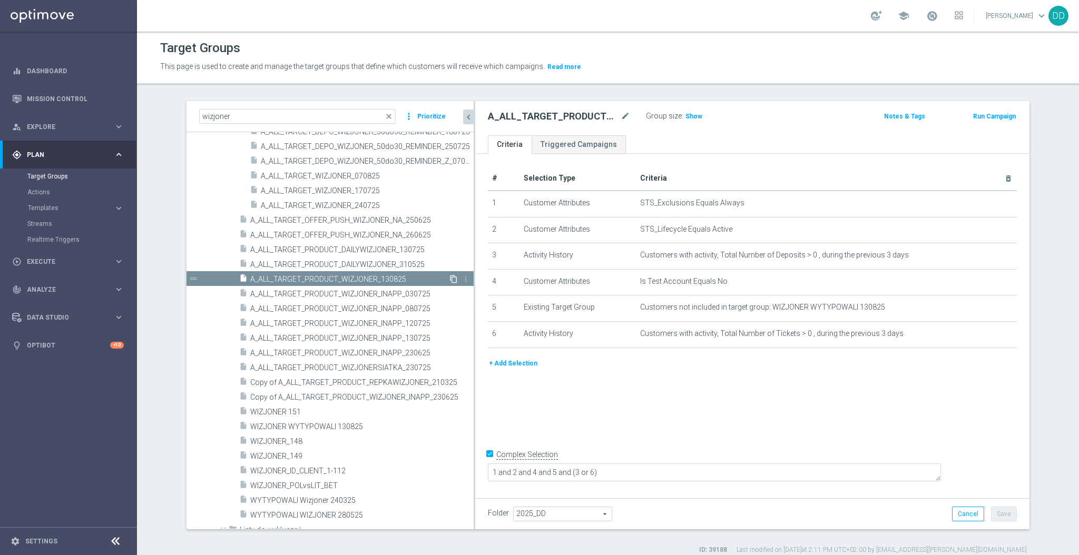
click at [450, 281] on icon "content_copy" at bounding box center [454, 279] width 8 height 8
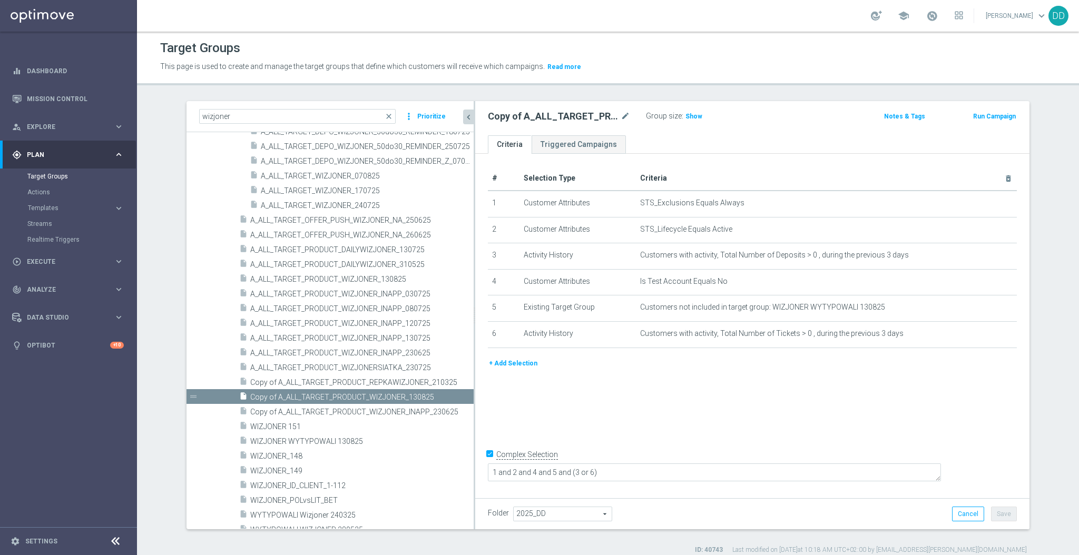
scroll to position [226, 0]
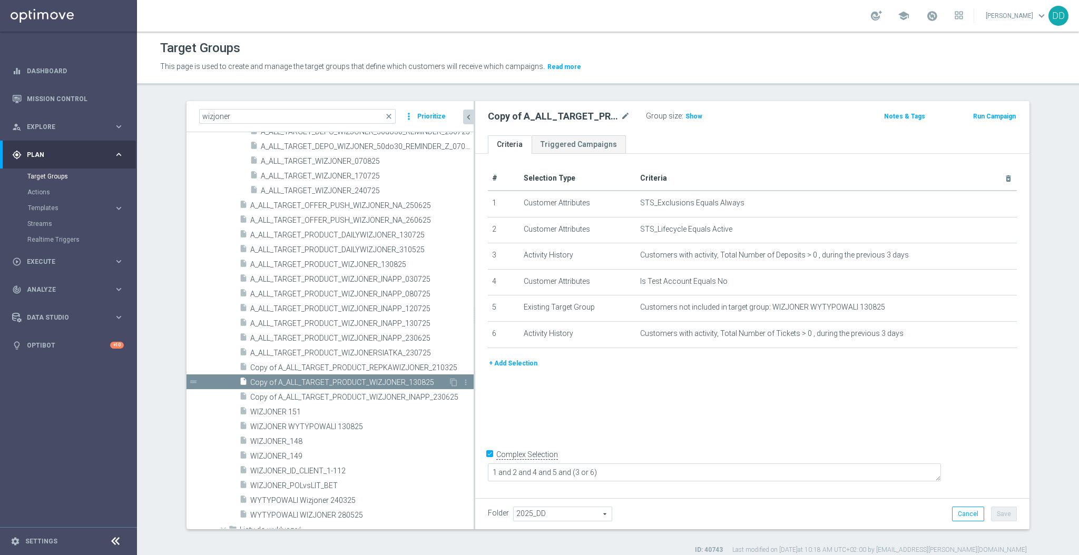
click at [392, 384] on span "Copy of A_ALL_TARGET_PRODUCT_WIZJONER_130825" at bounding box center [349, 382] width 198 height 9
click at [621, 118] on icon "mode_edit" at bounding box center [625, 116] width 9 height 13
click at [557, 124] on div "Copy of A_ALL_TARGET_PRODUCT_WIZJONER_130825 Group size : Show Notes & Tags Run…" at bounding box center [752, 118] width 554 height 34
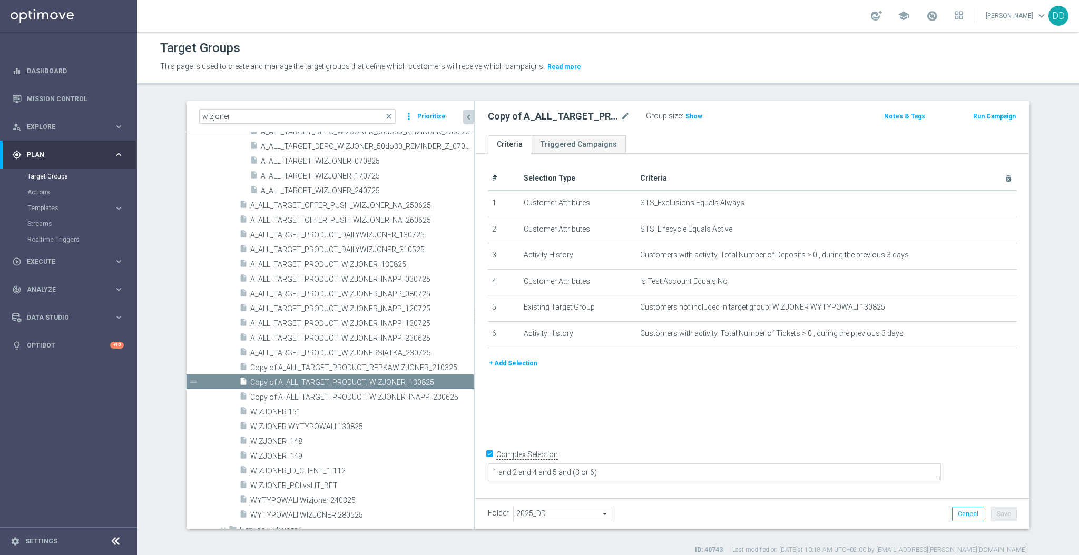
click at [550, 119] on h2 "Copy of A_ALL_TARGET_PRODUCT_WIZJONER_130825" at bounding box center [553, 116] width 131 height 13
click at [614, 119] on div "Copy of A_ALL_TARGET_PRODUCT_WIZJONER_130825 mode_edit" at bounding box center [559, 116] width 142 height 13
click at [621, 116] on icon "mode_edit" at bounding box center [625, 116] width 9 height 13
click at [559, 122] on input "Copy of A_ALL_TARGET_PRODUCT_WIZJONER_130825" at bounding box center [559, 117] width 142 height 15
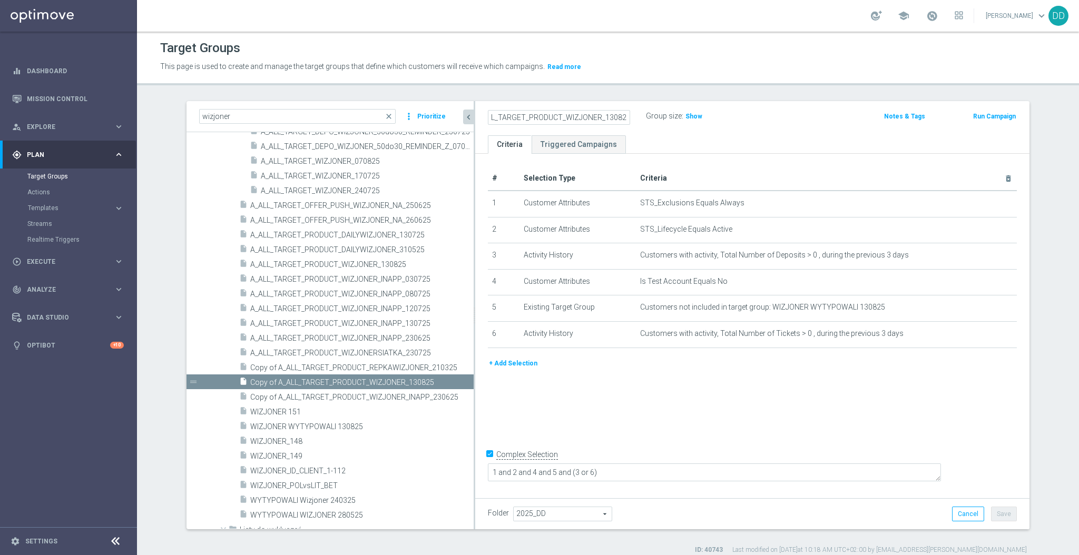
scroll to position [0, 0]
drag, startPoint x: 526, startPoint y: 119, endPoint x: 485, endPoint y: 118, distance: 40.6
click at [469, 118] on as-split "wizjoner close more_vert Prioritize Customer Target Groups library_add create_n…" at bounding box center [608, 315] width 843 height 428
click at [553, 118] on input "Copy of A_ALL_TARGET_PRODUCT_WIZJONER_130825" at bounding box center [559, 117] width 142 height 15
drag, startPoint x: 511, startPoint y: 115, endPoint x: 430, endPoint y: 118, distance: 81.2
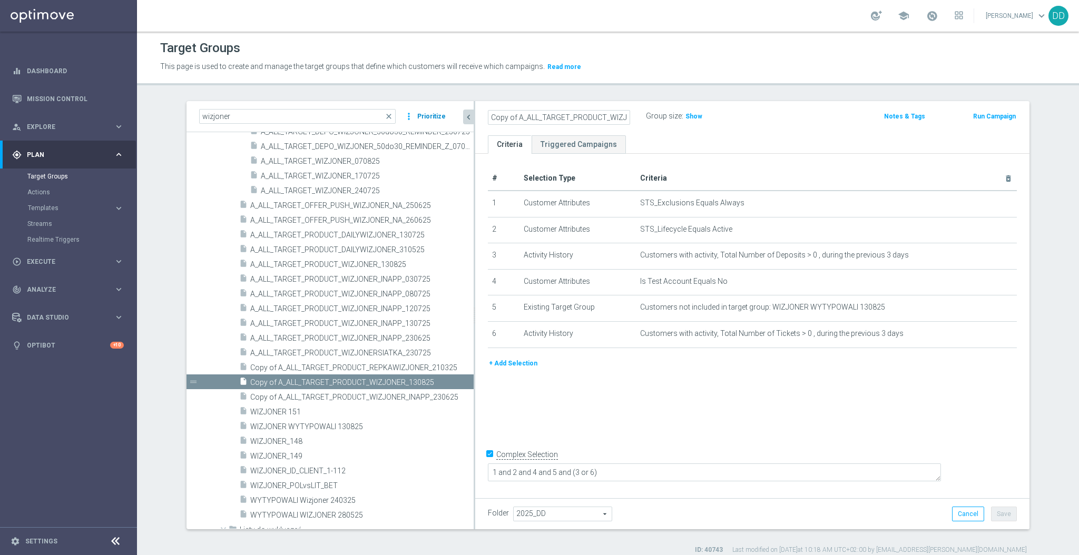
click at [430, 118] on as-split "wizjoner close more_vert Prioritize Customer Target Groups library_add create_n…" at bounding box center [608, 315] width 843 height 428
drag, startPoint x: 583, startPoint y: 117, endPoint x: 660, endPoint y: 115, distance: 77.0
click at [660, 115] on div "A_ALL_TARGET_PRODUCT_WIZJONER_130825 Group size : Show" at bounding box center [661, 117] width 363 height 16
click at [583, 116] on input "A_ALL_TARGET_PRODUCT_WIZJONER_130825" at bounding box center [559, 117] width 142 height 15
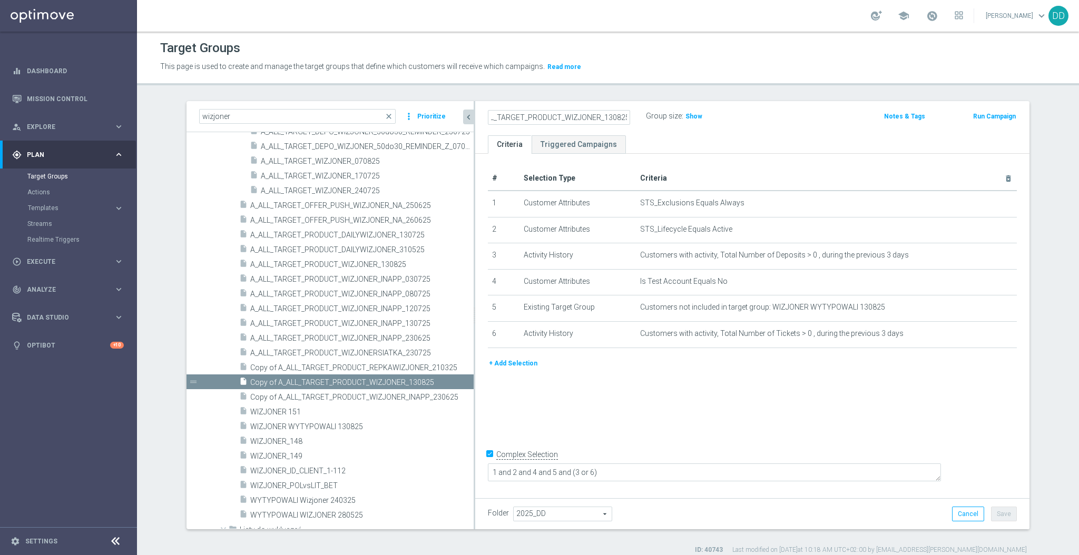
drag, startPoint x: 599, startPoint y: 115, endPoint x: 614, endPoint y: 117, distance: 14.8
click at [614, 117] on input "A_ALL_TARGET_PRODUCT_WIZJONER_130825" at bounding box center [559, 117] width 142 height 15
type input "A_ALL_TARGET_PRODUCT_WIZJONER_260825"
click at [996, 308] on icon "delete_forever" at bounding box center [1000, 308] width 8 height 8
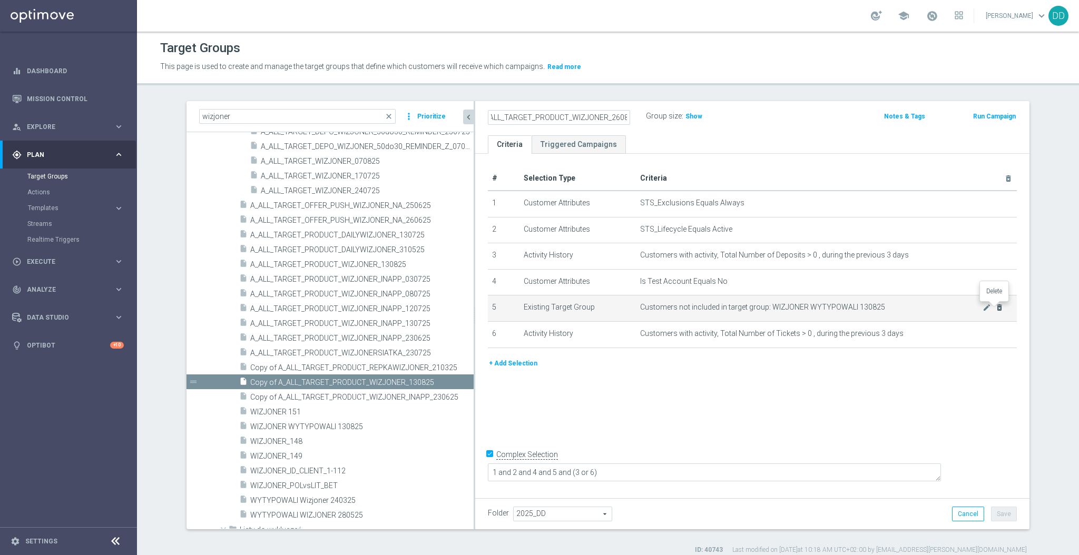
scroll to position [0, 0]
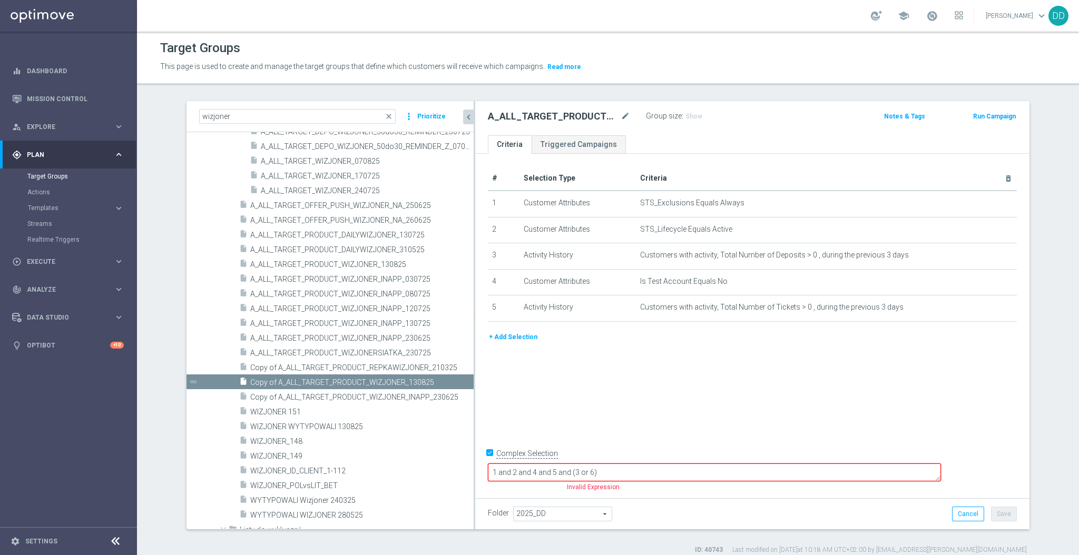
click at [662, 472] on textarea "1 and 2 and 4 and 5 and (3 or 6)" at bounding box center [714, 473] width 453 height 18
click at [509, 336] on button "+ Add Selection" at bounding box center [513, 338] width 51 height 12
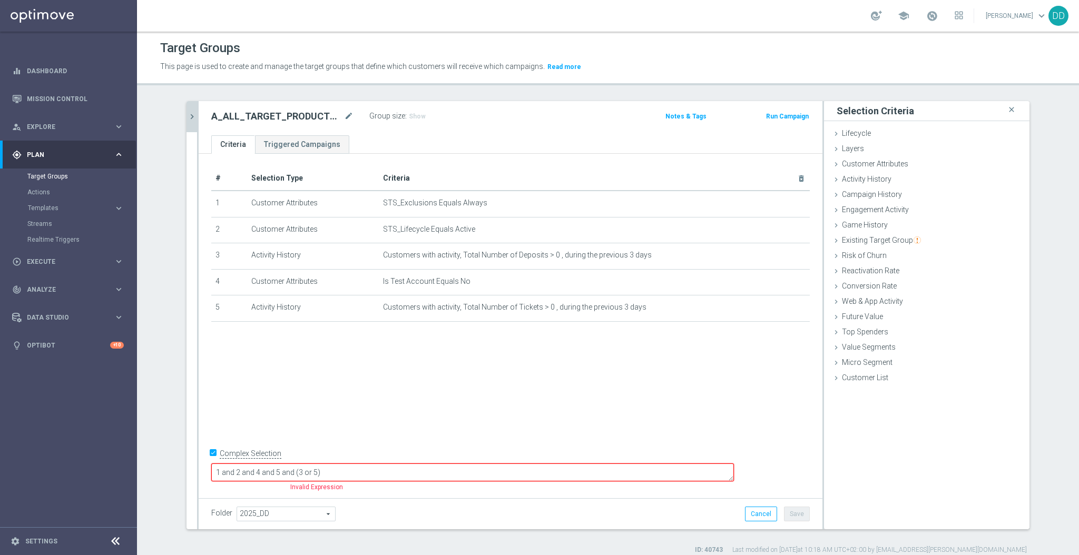
click at [447, 471] on textarea "1 and 2 and 4 and 5 and (3 or 5)" at bounding box center [472, 473] width 523 height 18
click at [349, 471] on textarea "1 and 2 and 4 and 5 and (3 or 5)" at bounding box center [472, 473] width 523 height 18
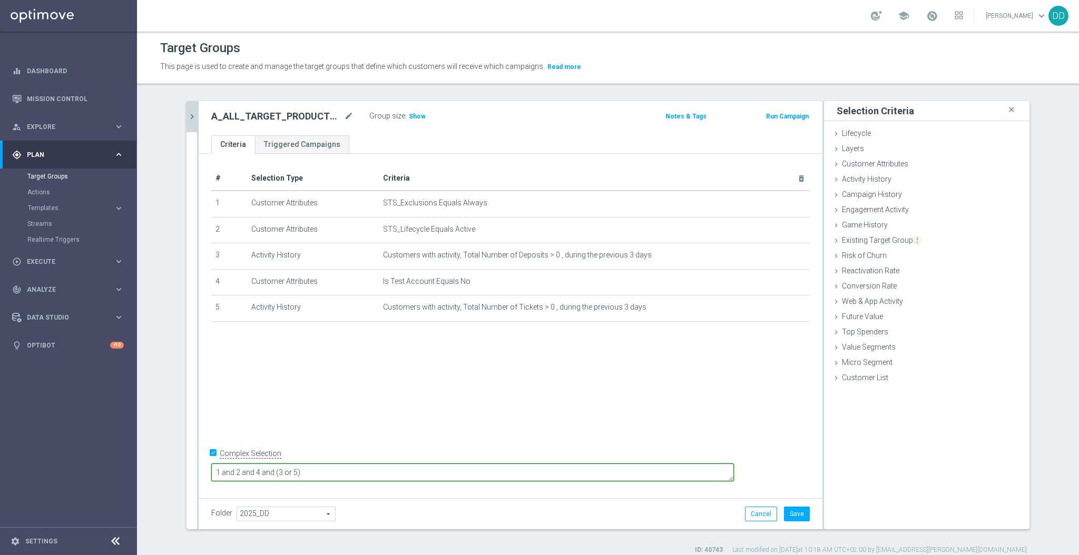
click at [386, 470] on textarea "1 and 2 and 4 and (3 or 5)" at bounding box center [472, 473] width 523 height 18
type textarea "1 and 2 and 4 and (3 or 5)"
click at [685, 487] on form "Complex Selection 1 and 2 and 4 and (3 or 5) Invalid Expression" at bounding box center [510, 471] width 599 height 48
click at [344, 118] on icon "mode_edit" at bounding box center [348, 116] width 9 height 13
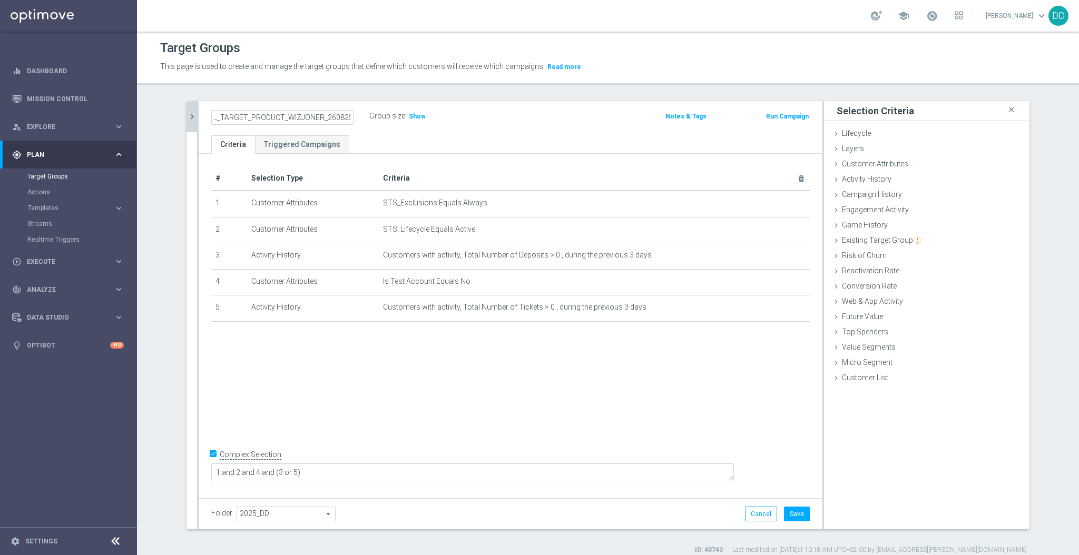
click at [352, 131] on div "A_ALL_TARGET_PRODUCT_WIZJONER_260825 Group size : Show Notes & Tags Run Campaign" at bounding box center [511, 118] width 624 height 34
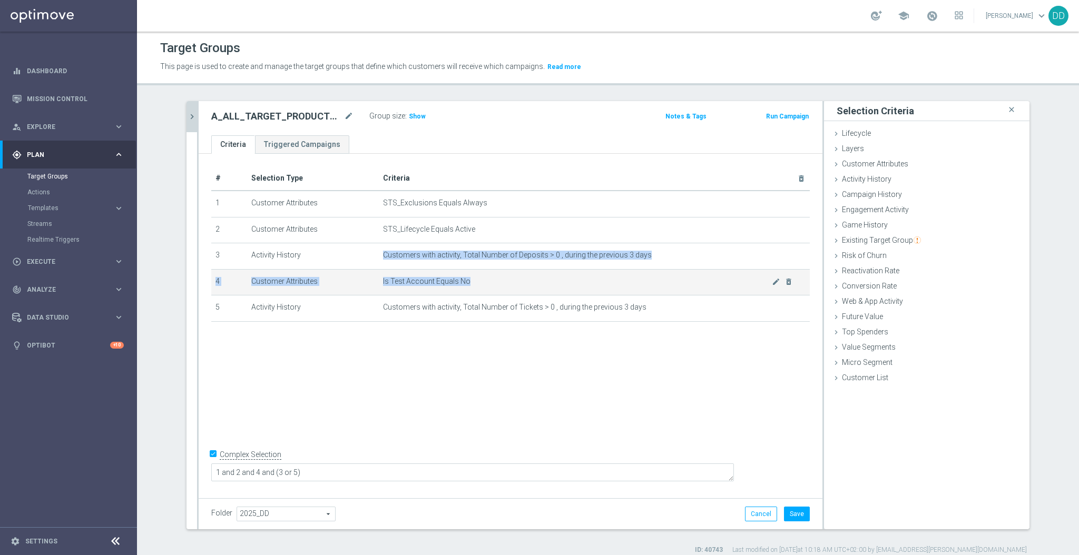
drag, startPoint x: 432, startPoint y: 243, endPoint x: 461, endPoint y: 286, distance: 51.2
click at [461, 286] on tbody "1 Customer Attributes STS_Exclusions Equals Always mode_edit delete_forever 2 C…" at bounding box center [510, 256] width 599 height 131
click at [461, 286] on td "Is Test Account Equals No mode_edit delete_forever" at bounding box center [594, 282] width 431 height 26
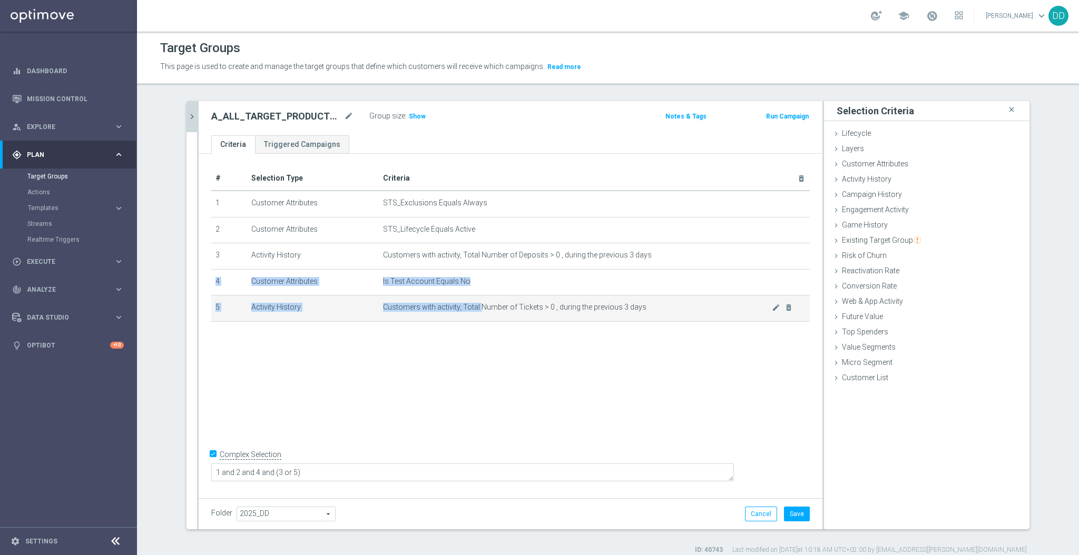
drag, startPoint x: 454, startPoint y: 273, endPoint x: 475, endPoint y: 310, distance: 43.2
click at [475, 310] on tbody "1 Customer Attributes STS_Exclusions Equals Always mode_edit delete_forever 2 C…" at bounding box center [510, 256] width 599 height 131
click at [475, 310] on span "Customers with activity, Total Number of Tickets > 0 , during the previous 3 da…" at bounding box center [577, 307] width 389 height 9
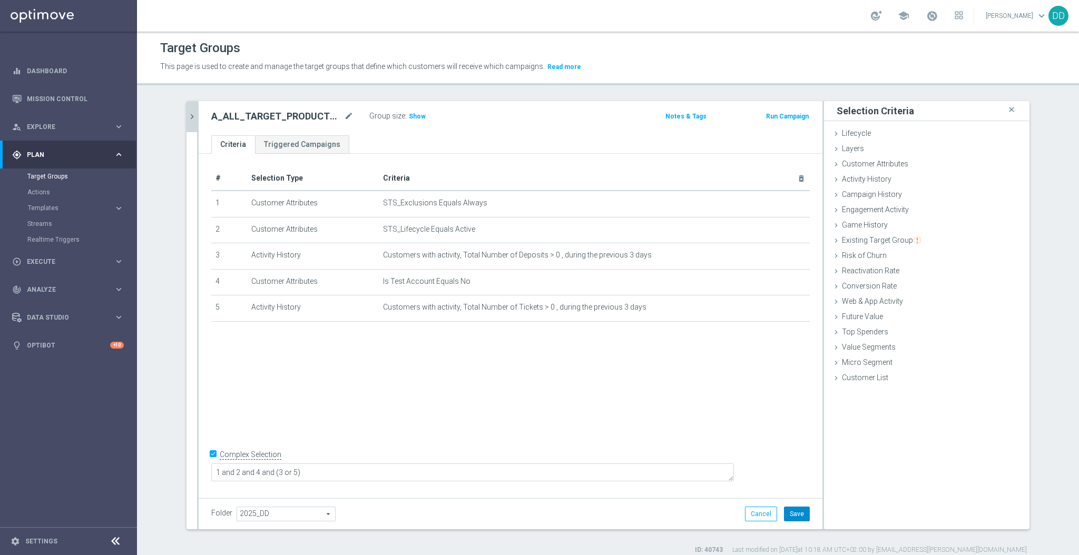
click at [799, 518] on button "Save" at bounding box center [797, 514] width 26 height 15
click at [114, 544] on icon at bounding box center [115, 541] width 13 height 13
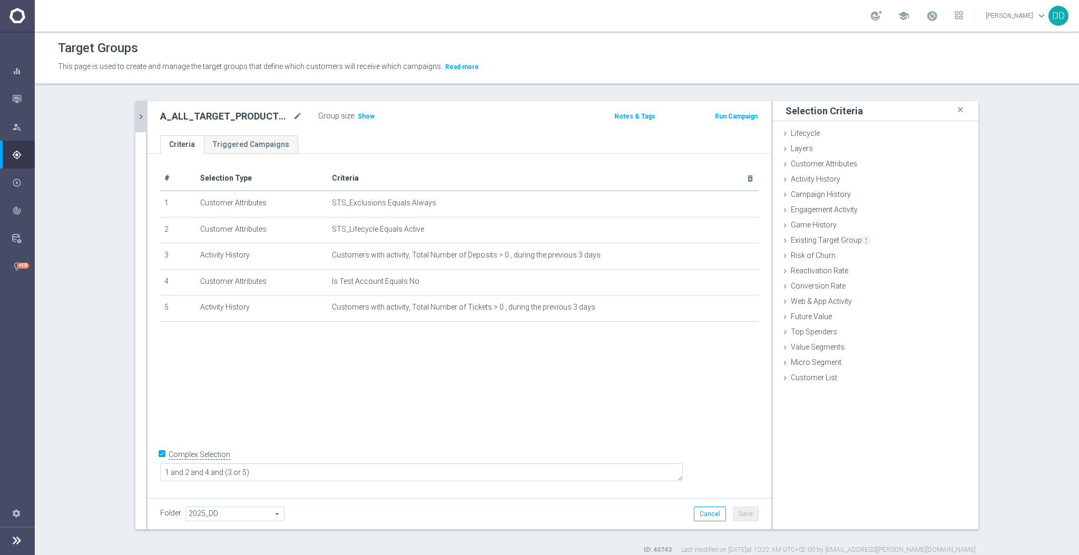
click at [136, 119] on icon "chevron_right" at bounding box center [141, 117] width 10 height 10
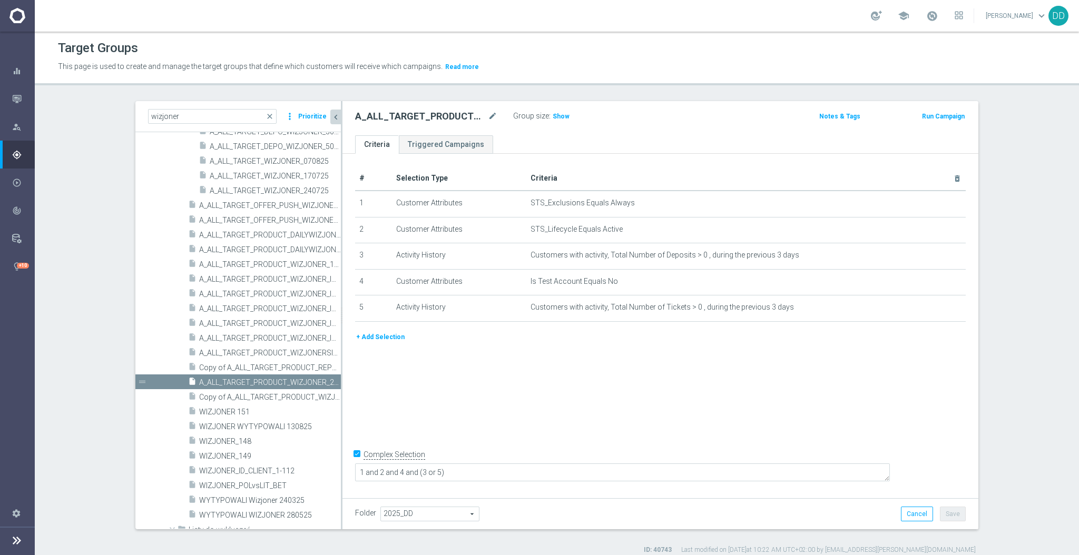
click at [364, 347] on div "+ Add Selection" at bounding box center [660, 342] width 627 height 20
click at [366, 344] on div "+ Add Selection" at bounding box center [660, 342] width 627 height 20
click at [368, 340] on button "+ Add Selection" at bounding box center [380, 338] width 51 height 12
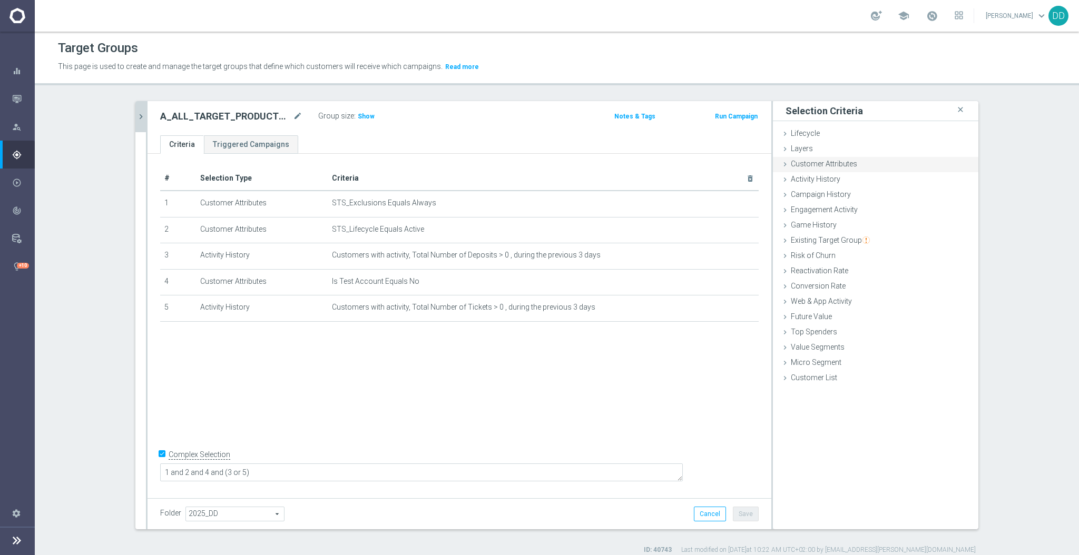
click at [836, 160] on span "Customer Attributes" at bounding box center [824, 164] width 66 height 8
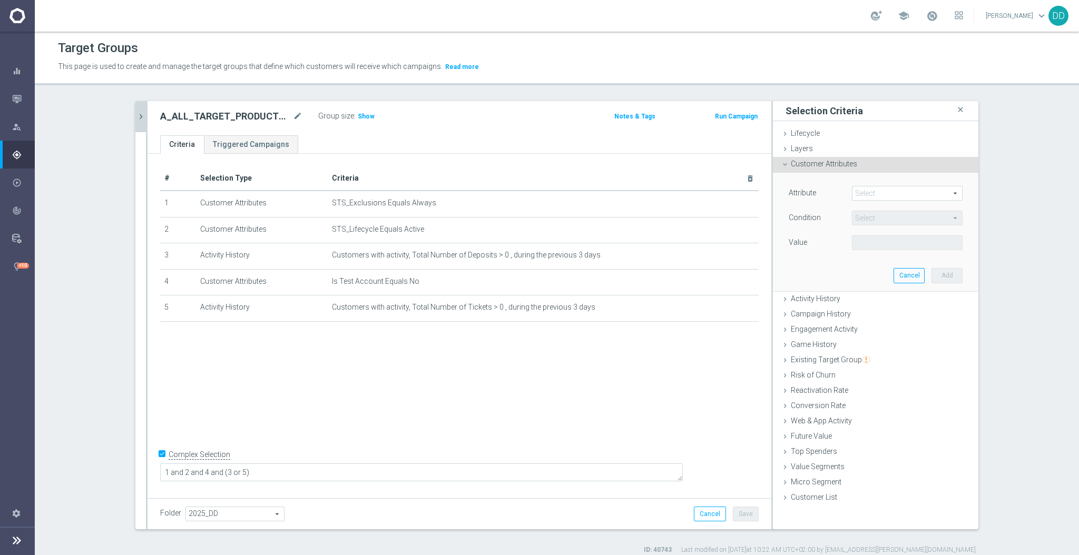
drag, startPoint x: 846, startPoint y: 190, endPoint x: 871, endPoint y: 190, distance: 25.3
click at [852, 190] on div "Select arrow_drop_down search" at bounding box center [907, 193] width 111 height 15
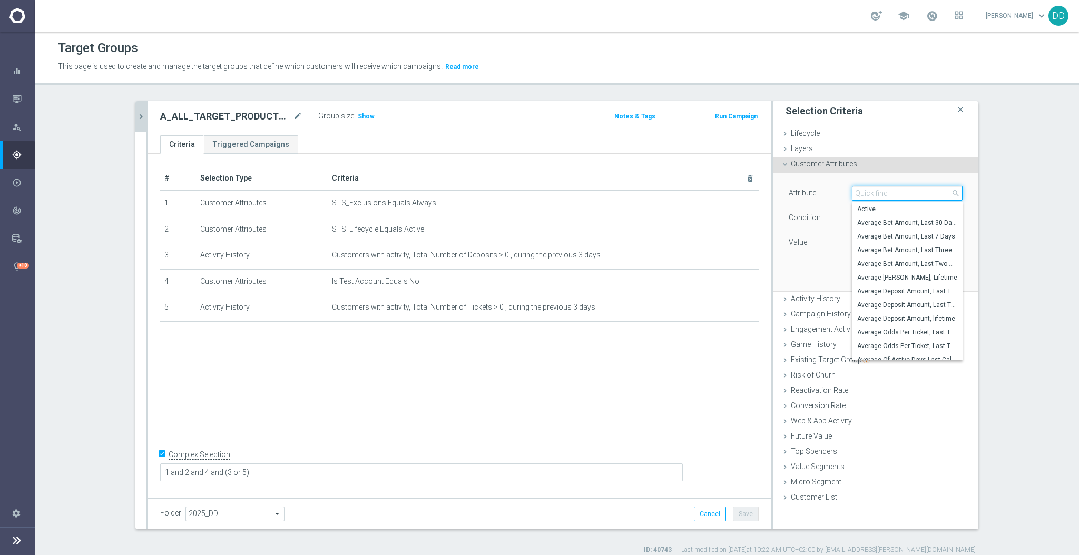
click at [872, 190] on input "search" at bounding box center [907, 193] width 111 height 15
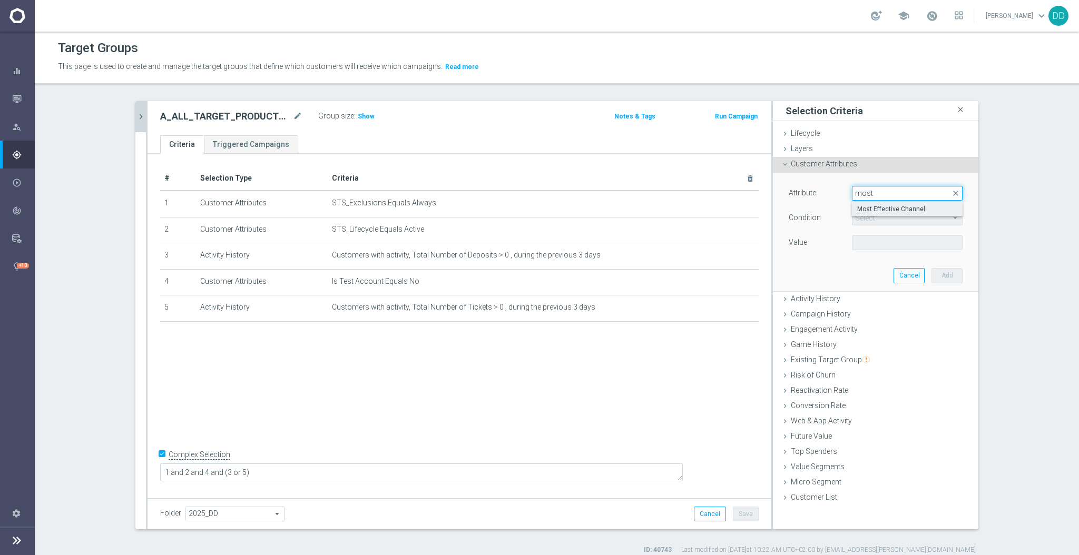
type input "most"
click at [881, 210] on span "Most Effective Channel" at bounding box center [907, 209] width 100 height 8
type input "Most Effective Channel"
type input "Equals"
click at [887, 217] on span "Equals" at bounding box center [908, 218] width 110 height 14
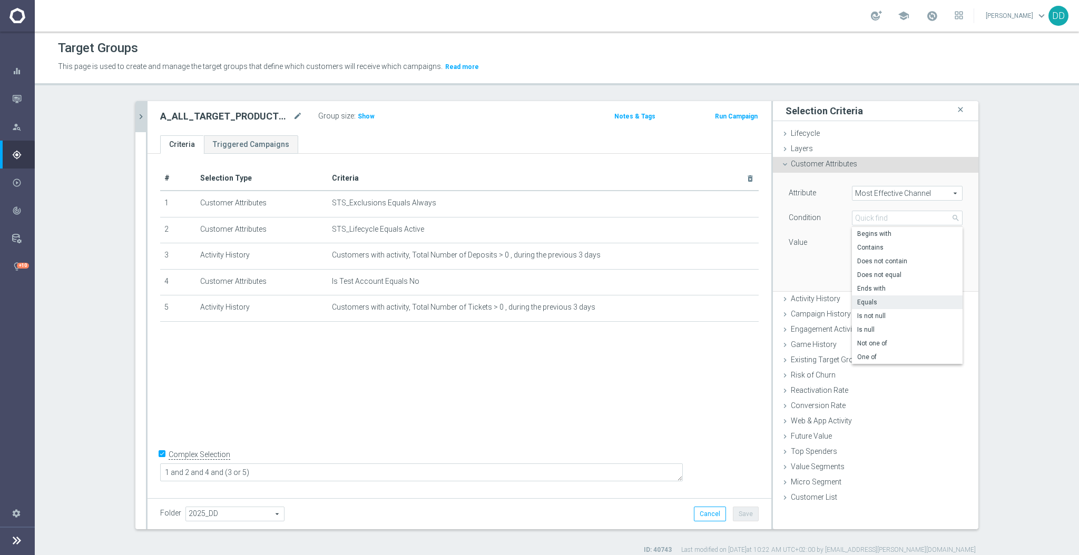
click at [895, 299] on span "Equals" at bounding box center [907, 302] width 100 height 8
click at [884, 242] on span at bounding box center [908, 243] width 110 height 14
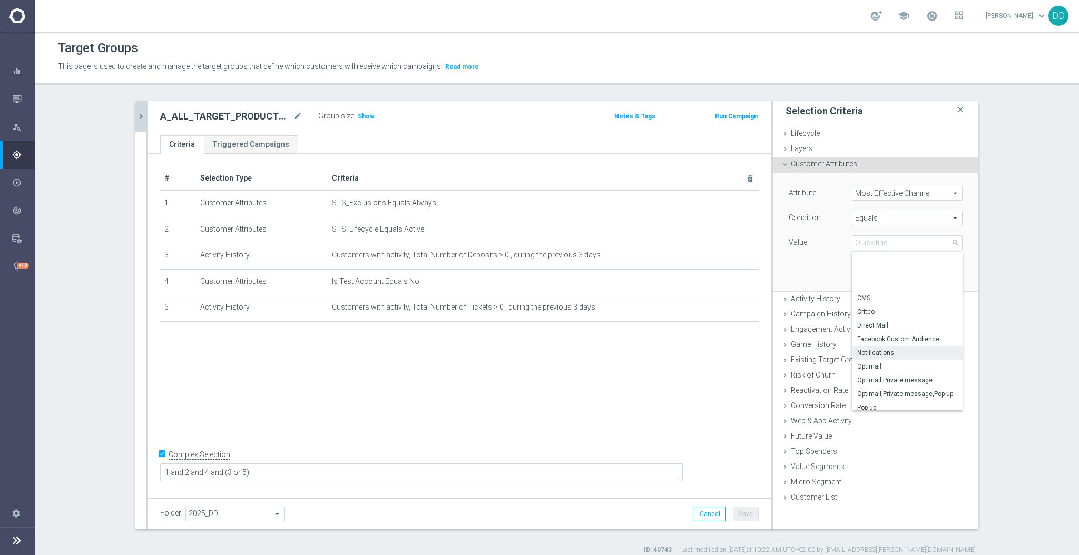
scroll to position [138, 0]
click at [789, 265] on div "Attribute Most Effective Channel Most Effective Channel arrow_drop_down search …" at bounding box center [876, 232] width 190 height 118
